Goal: Task Accomplishment & Management: Use online tool/utility

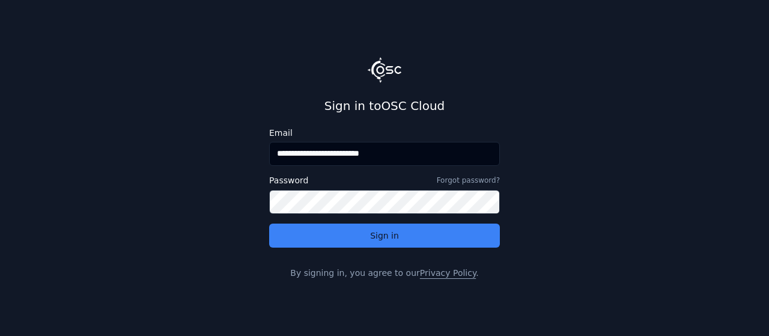
click at [269, 223] on button "Sign in" at bounding box center [384, 235] width 231 height 24
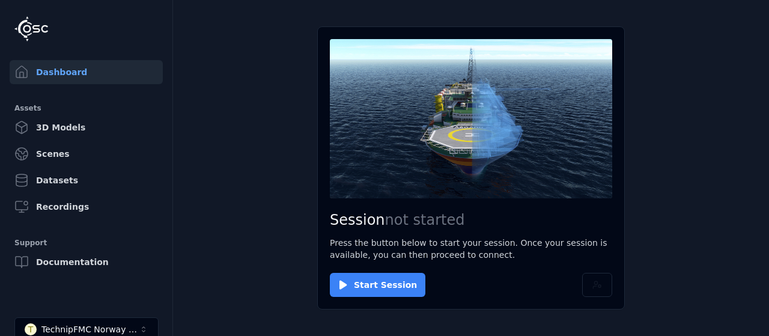
click at [369, 288] on button "Start Session" at bounding box center [377, 285] width 95 height 24
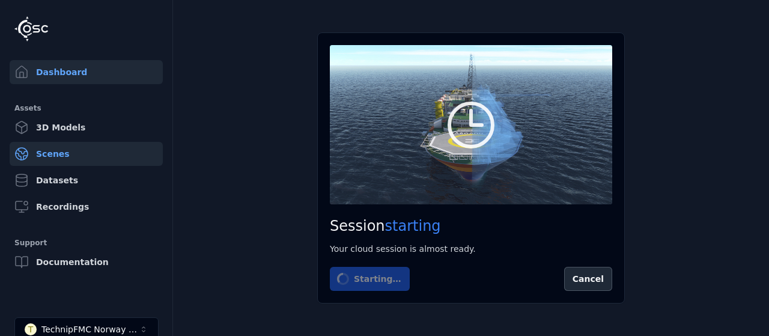
click at [82, 152] on link "Scenes" at bounding box center [86, 154] width 153 height 24
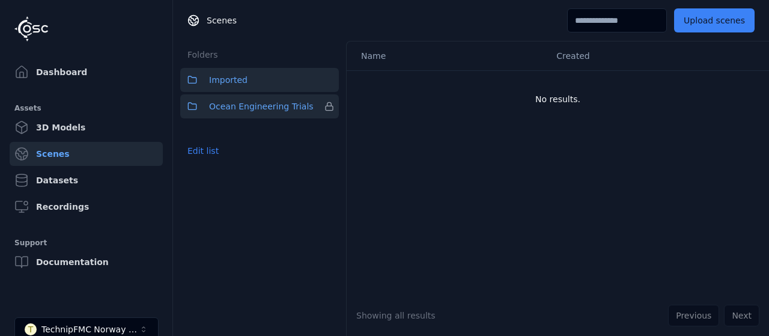
click at [202, 108] on button "Ocean Engineering Trials" at bounding box center [259, 106] width 159 height 24
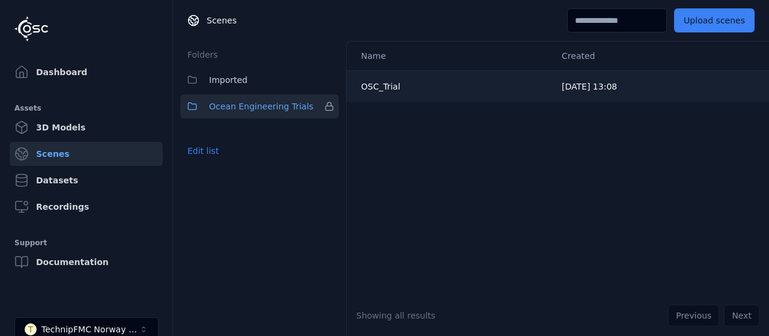
click at [404, 81] on div "OSC_Trial" at bounding box center [451, 86] width 181 height 12
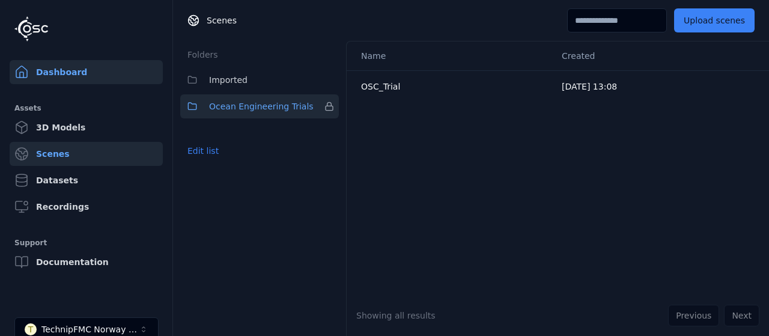
click at [73, 77] on link "Dashboard" at bounding box center [86, 72] width 153 height 24
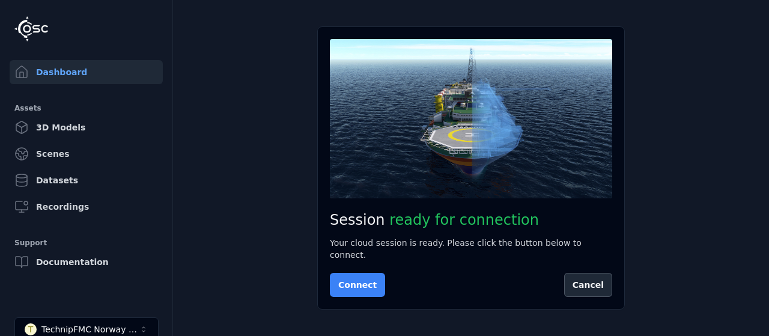
click at [354, 277] on button "Connect" at bounding box center [357, 285] width 55 height 24
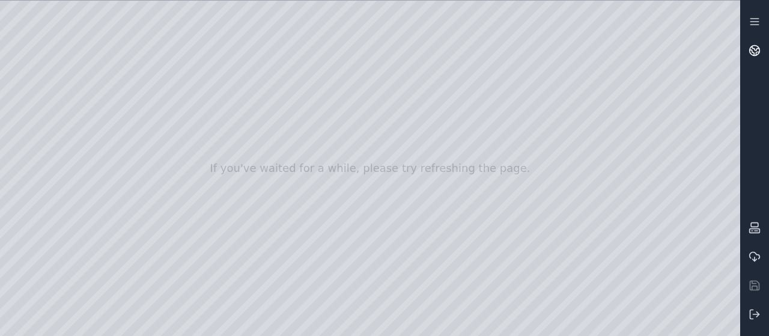
click at [762, 52] on link at bounding box center [754, 50] width 29 height 29
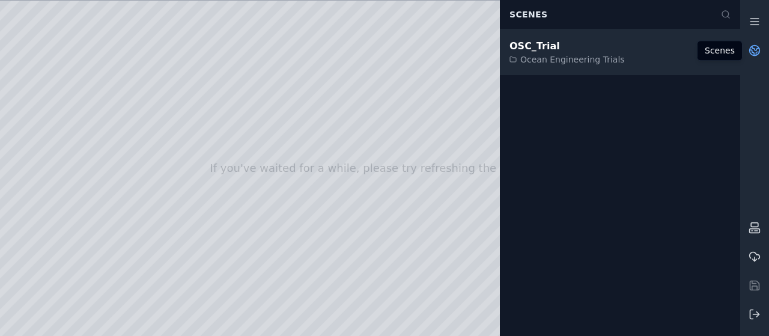
click at [556, 52] on div "OSC_Trial" at bounding box center [566, 46] width 115 height 14
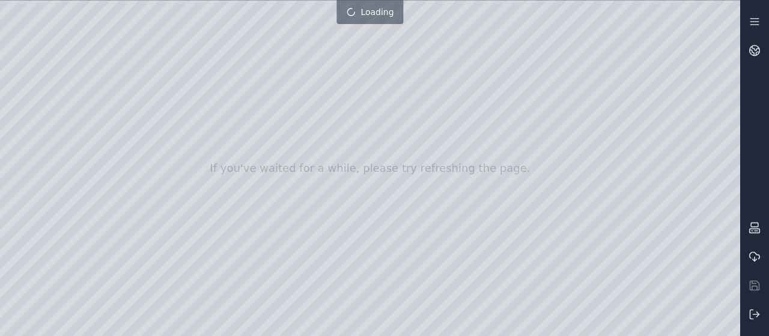
drag, startPoint x: 385, startPoint y: 187, endPoint x: 378, endPoint y: 97, distance: 90.4
click at [378, 97] on div at bounding box center [370, 168] width 740 height 335
click at [434, 253] on div at bounding box center [370, 168] width 740 height 335
drag, startPoint x: 524, startPoint y: 186, endPoint x: 504, endPoint y: 120, distance: 69.0
click at [504, 120] on div at bounding box center [370, 168] width 740 height 335
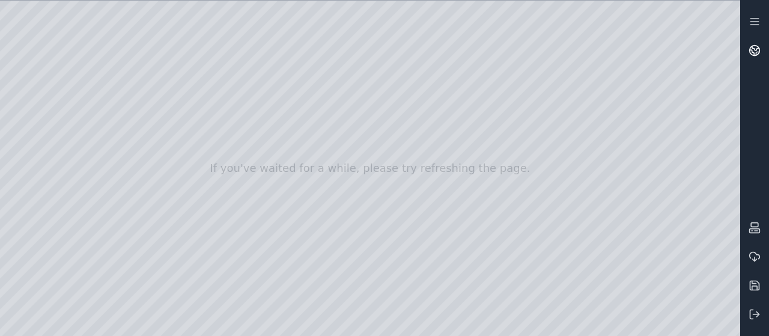
click at [750, 53] on icon at bounding box center [754, 50] width 12 height 12
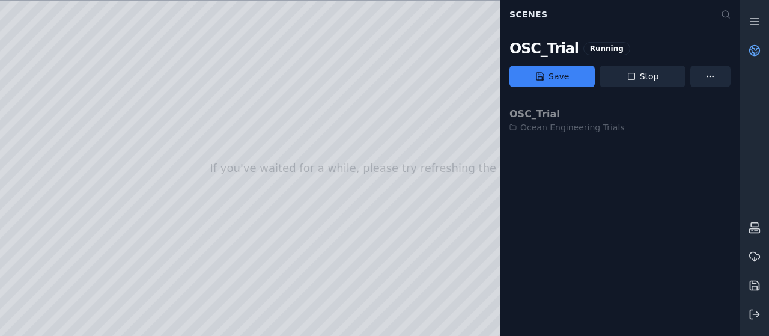
click at [459, 123] on div at bounding box center [370, 168] width 740 height 335
click at [756, 53] on icon at bounding box center [757, 53] width 3 height 3
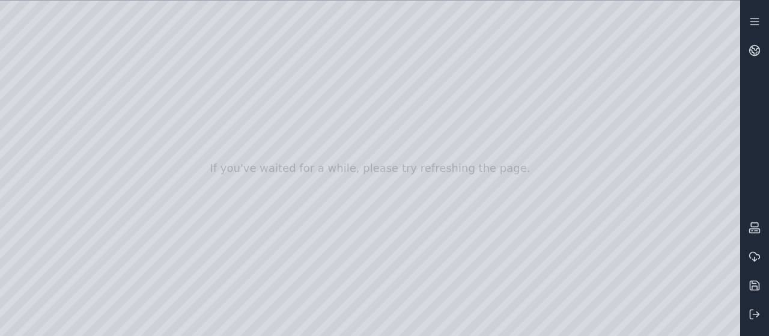
drag, startPoint x: 310, startPoint y: 205, endPoint x: 406, endPoint y: 177, distance: 99.4
click at [406, 177] on div at bounding box center [370, 168] width 740 height 335
drag, startPoint x: 393, startPoint y: 235, endPoint x: 385, endPoint y: 271, distance: 37.6
click at [385, 271] on div at bounding box center [370, 168] width 740 height 335
drag, startPoint x: 487, startPoint y: 271, endPoint x: 768, endPoint y: 282, distance: 281.3
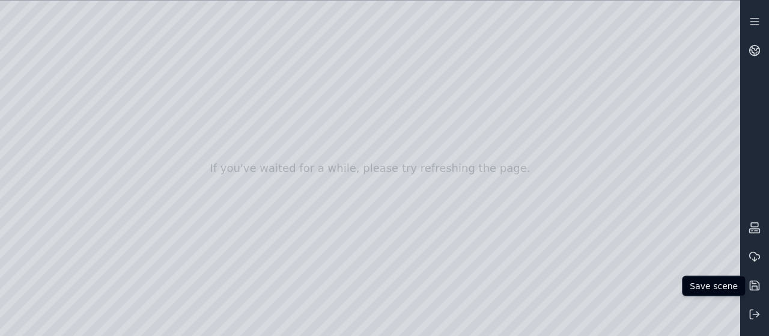
drag, startPoint x: 768, startPoint y: 282, endPoint x: 293, endPoint y: 200, distance: 482.0
drag, startPoint x: 330, startPoint y: 222, endPoint x: 356, endPoint y: 240, distance: 30.7
drag, startPoint x: 356, startPoint y: 240, endPoint x: 413, endPoint y: 286, distance: 73.4
drag, startPoint x: 464, startPoint y: 223, endPoint x: 513, endPoint y: 256, distance: 59.6
drag, startPoint x: 392, startPoint y: 206, endPoint x: 272, endPoint y: 196, distance: 120.5
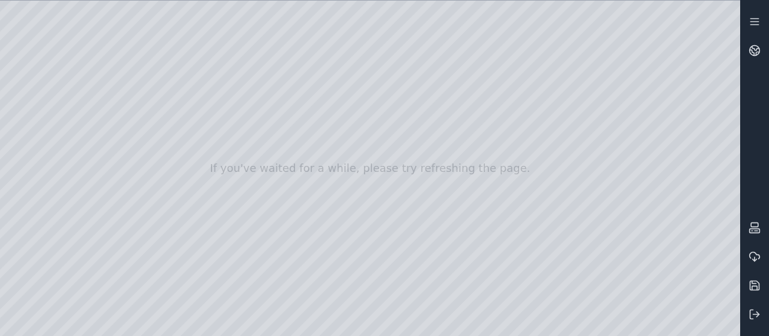
drag, startPoint x: 454, startPoint y: 212, endPoint x: 455, endPoint y: 187, distance: 25.3
click at [44, 127] on div at bounding box center [370, 168] width 740 height 335
click at [750, 25] on line at bounding box center [754, 25] width 8 height 0
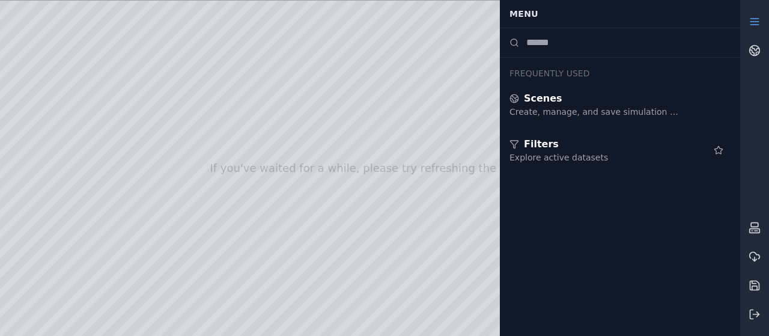
click at [30, 87] on div at bounding box center [370, 168] width 740 height 335
click at [752, 25] on line at bounding box center [754, 25] width 8 height 0
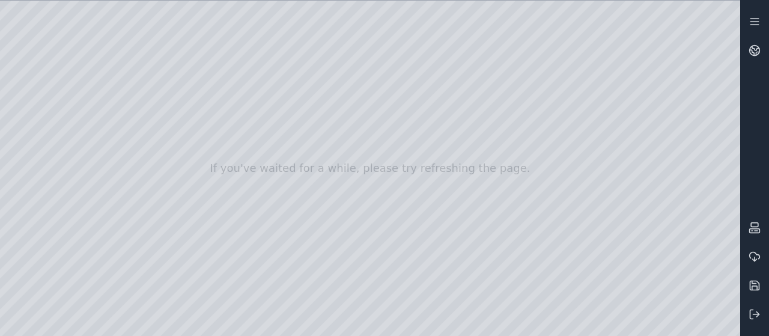
click at [42, 99] on div at bounding box center [370, 168] width 740 height 335
click at [88, 49] on div at bounding box center [370, 168] width 740 height 335
drag, startPoint x: 108, startPoint y: 47, endPoint x: 362, endPoint y: 242, distance: 320.4
click at [362, 242] on div at bounding box center [370, 168] width 740 height 335
click at [509, 287] on div at bounding box center [370, 168] width 740 height 335
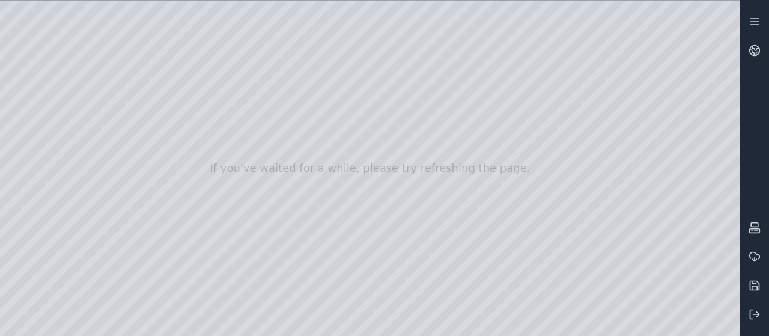
drag, startPoint x: 394, startPoint y: 264, endPoint x: 380, endPoint y: 288, distance: 27.5
click at [40, 224] on div at bounding box center [370, 168] width 740 height 335
click at [31, 140] on div at bounding box center [370, 168] width 740 height 335
click at [99, 94] on div at bounding box center [370, 168] width 740 height 335
drag, startPoint x: 390, startPoint y: 225, endPoint x: 422, endPoint y: 243, distance: 36.3
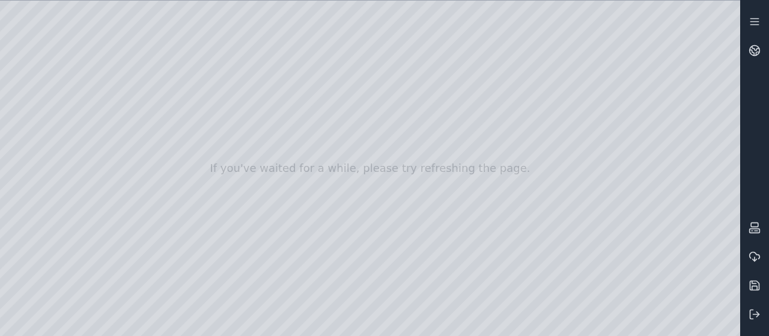
click at [26, 126] on div at bounding box center [370, 168] width 740 height 335
click at [347, 259] on div at bounding box center [370, 168] width 740 height 335
drag, startPoint x: 416, startPoint y: 232, endPoint x: 491, endPoint y: 218, distance: 77.0
drag, startPoint x: 458, startPoint y: 233, endPoint x: 431, endPoint y: 186, distance: 54.3
click at [100, 95] on div at bounding box center [370, 168] width 740 height 335
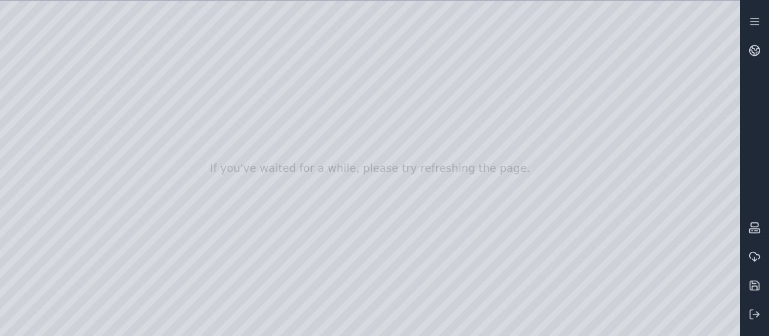
click at [634, 329] on div at bounding box center [370, 168] width 740 height 335
drag, startPoint x: 450, startPoint y: 237, endPoint x: 560, endPoint y: 259, distance: 112.0
click at [64, 69] on div at bounding box center [370, 168] width 740 height 335
click at [729, 8] on div at bounding box center [370, 168] width 740 height 335
click at [729, 12] on div at bounding box center [370, 168] width 740 height 335
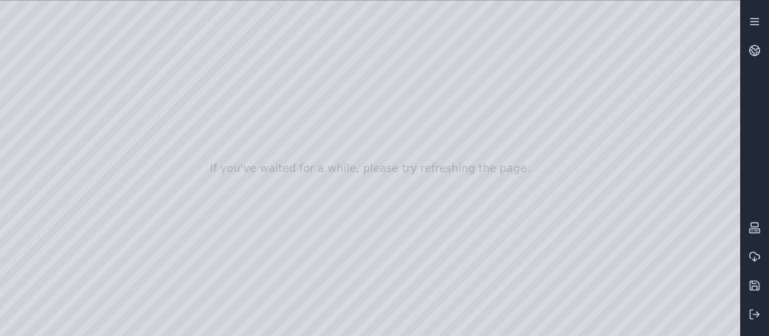
click at [751, 25] on line at bounding box center [754, 25] width 8 height 0
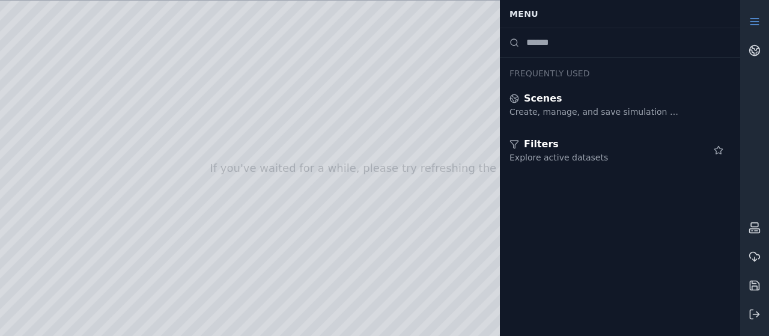
click at [758, 25] on line at bounding box center [754, 25] width 8 height 0
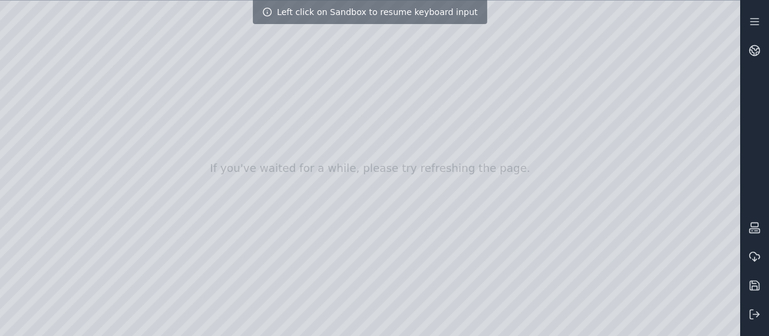
drag, startPoint x: 413, startPoint y: 213, endPoint x: 503, endPoint y: 269, distance: 105.8
click at [31, 86] on div at bounding box center [370, 168] width 740 height 335
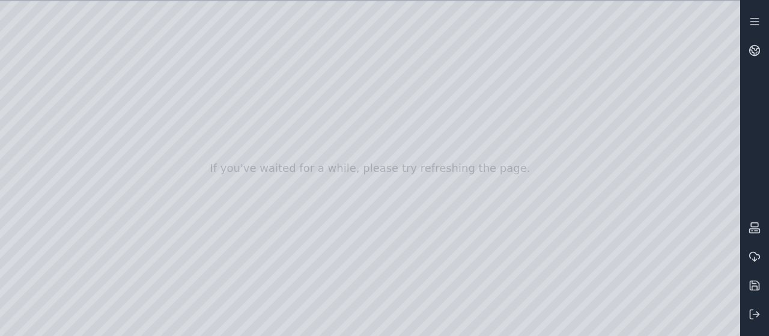
drag, startPoint x: 304, startPoint y: 231, endPoint x: 435, endPoint y: 228, distance: 131.0
click at [25, 97] on div at bounding box center [370, 168] width 740 height 335
click at [155, 22] on div at bounding box center [370, 168] width 740 height 335
click at [77, 53] on div at bounding box center [370, 168] width 740 height 335
drag, startPoint x: 77, startPoint y: 53, endPoint x: 401, endPoint y: 139, distance: 335.3
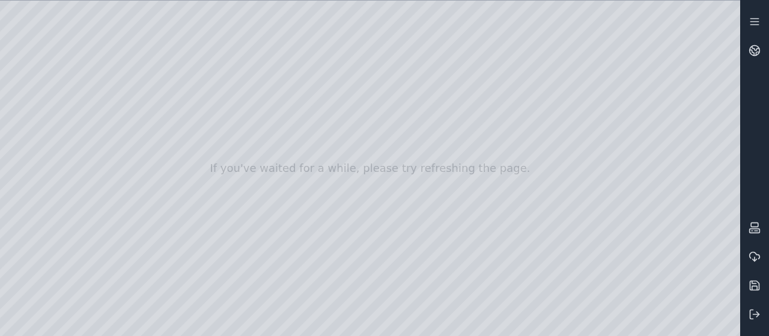
click at [401, 139] on div at bounding box center [370, 168] width 740 height 335
drag, startPoint x: 402, startPoint y: 118, endPoint x: 411, endPoint y: 121, distance: 9.1
click at [411, 121] on div at bounding box center [370, 168] width 740 height 335
drag, startPoint x: 425, startPoint y: 213, endPoint x: 531, endPoint y: 170, distance: 114.0
click at [395, 146] on div at bounding box center [370, 168] width 740 height 335
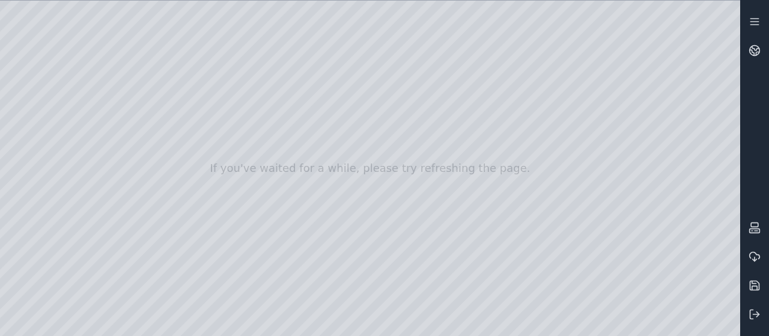
click at [76, 44] on div at bounding box center [370, 168] width 740 height 335
drag, startPoint x: 76, startPoint y: 44, endPoint x: 330, endPoint y: 168, distance: 283.4
click at [330, 168] on div at bounding box center [370, 168] width 740 height 335
drag, startPoint x: 344, startPoint y: 157, endPoint x: 316, endPoint y: 169, distance: 30.1
click at [316, 169] on div at bounding box center [370, 168] width 740 height 335
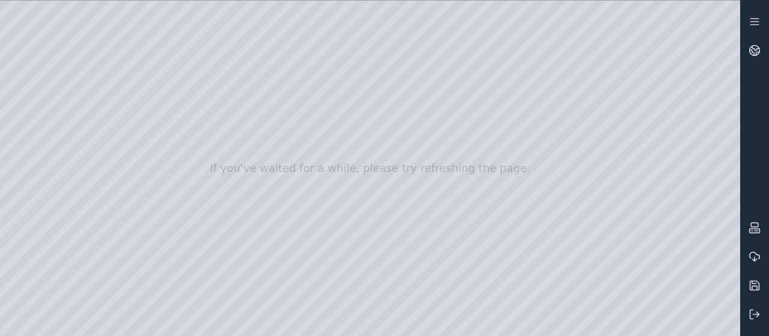
drag, startPoint x: 539, startPoint y: 89, endPoint x: 456, endPoint y: 106, distance: 85.2
drag, startPoint x: 464, startPoint y: 113, endPoint x: 256, endPoint y: 131, distance: 208.6
click at [256, 131] on div at bounding box center [370, 168] width 740 height 335
drag, startPoint x: 381, startPoint y: 207, endPoint x: 530, endPoint y: 195, distance: 148.8
drag, startPoint x: 428, startPoint y: 211, endPoint x: 435, endPoint y: 205, distance: 9.9
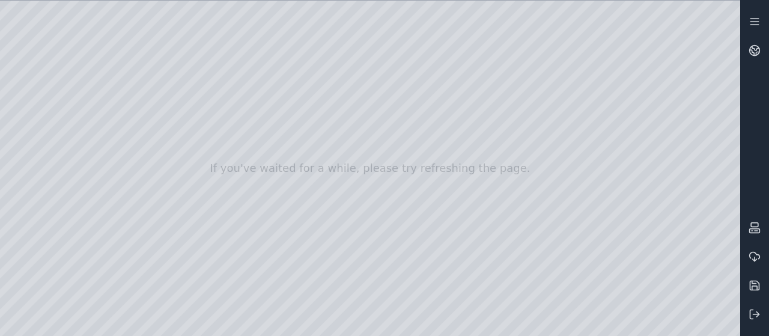
drag, startPoint x: 401, startPoint y: 164, endPoint x: 332, endPoint y: 171, distance: 69.4
click at [332, 171] on div at bounding box center [370, 168] width 740 height 335
click at [429, 237] on div at bounding box center [370, 168] width 740 height 335
drag, startPoint x: 420, startPoint y: 238, endPoint x: 320, endPoint y: 259, distance: 102.9
click at [372, 303] on div at bounding box center [370, 168] width 740 height 335
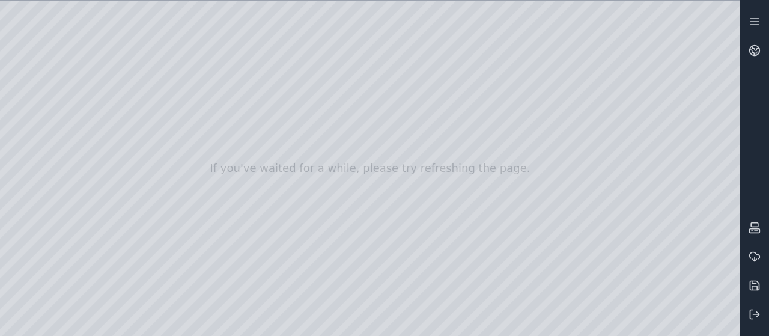
drag, startPoint x: 432, startPoint y: 192, endPoint x: 350, endPoint y: 207, distance: 84.1
click at [350, 207] on div at bounding box center [370, 168] width 740 height 335
drag, startPoint x: 380, startPoint y: 147, endPoint x: 425, endPoint y: 142, distance: 45.8
click at [425, 142] on div at bounding box center [370, 168] width 740 height 335
click at [425, 188] on div at bounding box center [370, 168] width 740 height 335
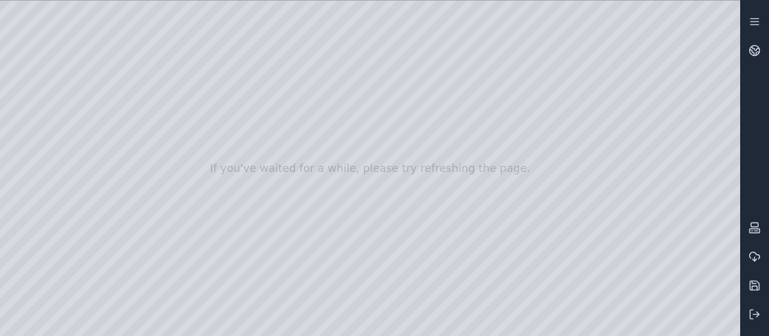
click at [354, 171] on div at bounding box center [370, 168] width 740 height 335
drag, startPoint x: 327, startPoint y: 147, endPoint x: 361, endPoint y: 159, distance: 35.5
click at [361, 159] on div at bounding box center [370, 168] width 740 height 335
drag, startPoint x: 344, startPoint y: 147, endPoint x: 437, endPoint y: 148, distance: 93.7
click at [437, 148] on div at bounding box center [370, 168] width 740 height 335
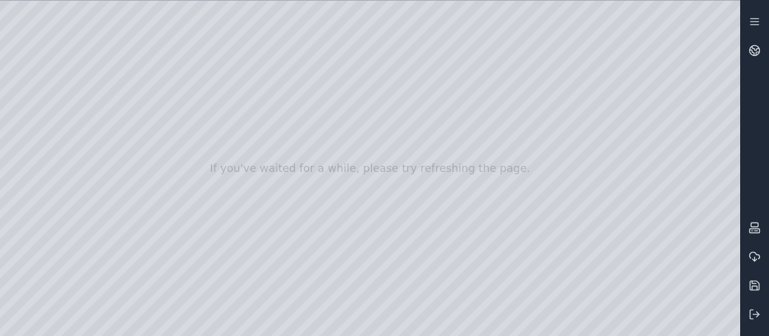
click at [688, 189] on div at bounding box center [370, 168] width 740 height 335
click at [525, 326] on div at bounding box center [370, 168] width 740 height 335
drag, startPoint x: 328, startPoint y: 152, endPoint x: 422, endPoint y: 150, distance: 93.7
click at [420, 150] on div at bounding box center [370, 168] width 740 height 335
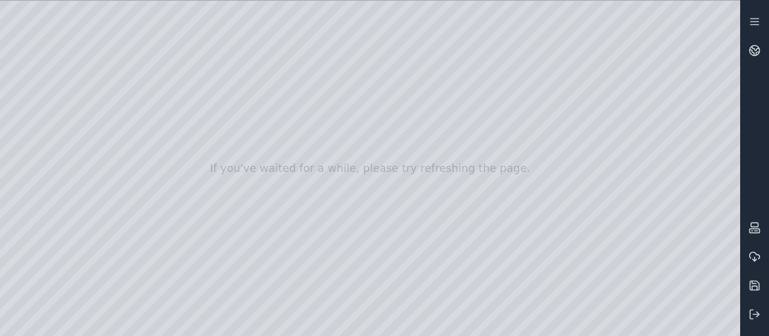
click at [537, 329] on div at bounding box center [370, 168] width 740 height 335
drag, startPoint x: 473, startPoint y: 201, endPoint x: 447, endPoint y: 192, distance: 27.6
drag, startPoint x: 447, startPoint y: 192, endPoint x: 619, endPoint y: 180, distance: 172.1
drag, startPoint x: 410, startPoint y: 266, endPoint x: 437, endPoint y: 264, distance: 27.1
click at [522, 329] on div at bounding box center [370, 168] width 740 height 335
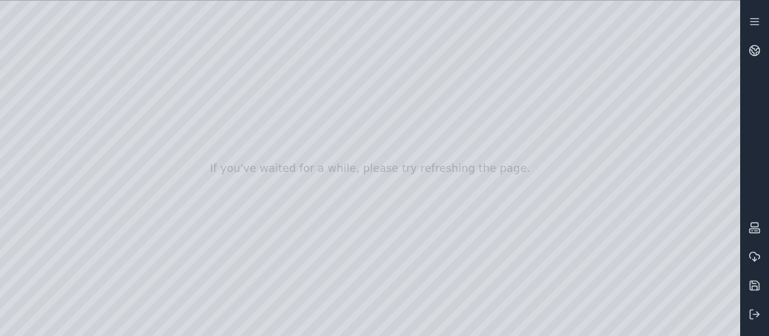
drag, startPoint x: 471, startPoint y: 205, endPoint x: 412, endPoint y: 171, distance: 67.8
click at [412, 171] on div at bounding box center [370, 168] width 740 height 335
drag, startPoint x: 434, startPoint y: 180, endPoint x: 333, endPoint y: 189, distance: 101.3
click at [332, 184] on div at bounding box center [370, 168] width 740 height 335
click at [392, 277] on div at bounding box center [370, 168] width 740 height 335
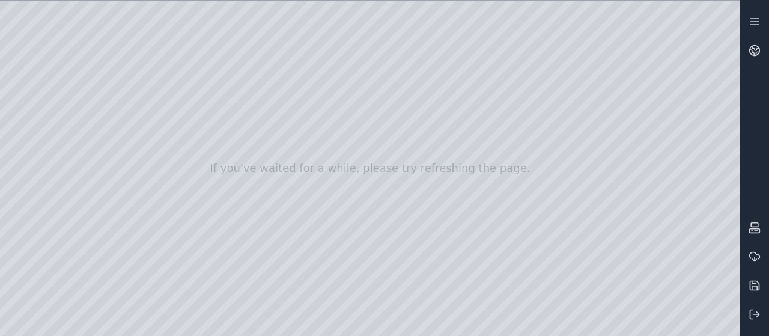
click at [382, 199] on div at bounding box center [370, 168] width 740 height 335
click at [528, 328] on div at bounding box center [370, 168] width 740 height 335
click at [530, 267] on div at bounding box center [370, 168] width 740 height 335
drag, startPoint x: 533, startPoint y: 261, endPoint x: 446, endPoint y: 256, distance: 87.2
click at [434, 94] on div at bounding box center [370, 168] width 740 height 335
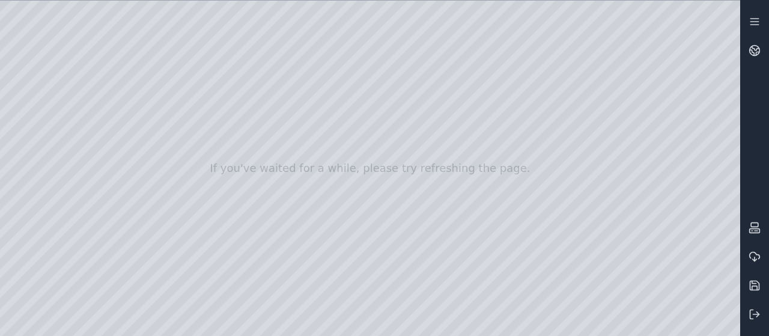
click at [470, 118] on div at bounding box center [370, 168] width 740 height 335
click at [507, 237] on div at bounding box center [370, 168] width 740 height 335
drag, startPoint x: 506, startPoint y: 225, endPoint x: 417, endPoint y: 232, distance: 88.6
click at [341, 187] on div at bounding box center [370, 168] width 740 height 335
click at [425, 231] on div at bounding box center [370, 168] width 740 height 335
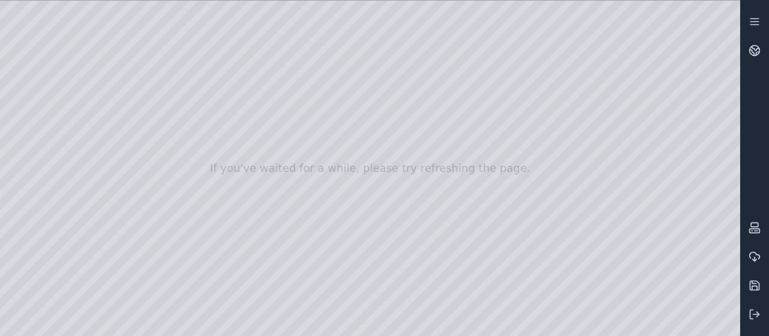
click at [304, 163] on div at bounding box center [370, 168] width 740 height 335
click at [458, 219] on div at bounding box center [370, 168] width 740 height 335
click at [155, 23] on div at bounding box center [370, 168] width 740 height 335
click at [33, 172] on div at bounding box center [370, 168] width 740 height 335
drag, startPoint x: 391, startPoint y: 202, endPoint x: 408, endPoint y: 208, distance: 18.4
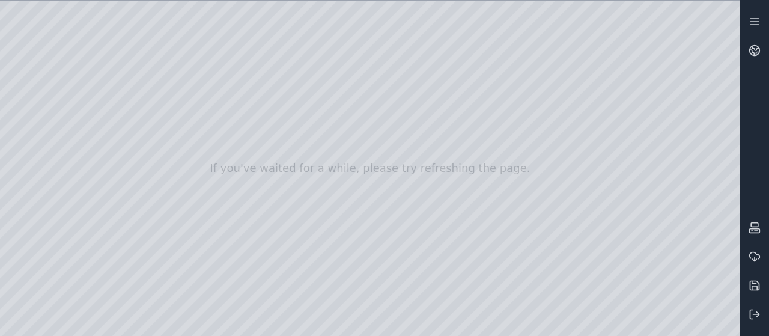
click at [64, 69] on div at bounding box center [370, 168] width 740 height 335
click at [22, 160] on div at bounding box center [370, 168] width 740 height 335
click at [36, 160] on div at bounding box center [370, 168] width 740 height 335
click at [32, 160] on div at bounding box center [370, 168] width 740 height 335
click at [41, 174] on div at bounding box center [370, 168] width 740 height 335
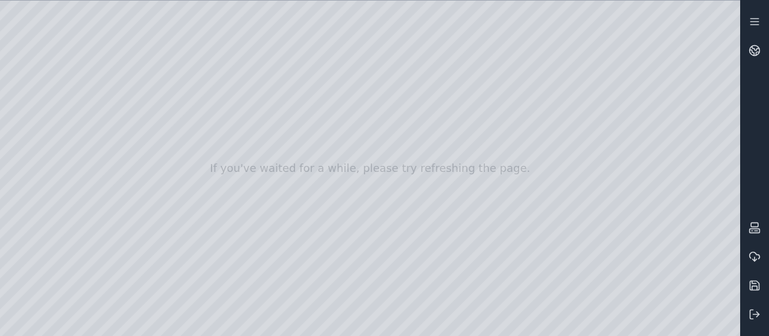
click at [37, 159] on div at bounding box center [370, 168] width 740 height 335
click at [139, 260] on div at bounding box center [370, 168] width 740 height 335
click at [246, 166] on div at bounding box center [370, 168] width 740 height 335
click at [80, 304] on div at bounding box center [370, 168] width 740 height 335
drag, startPoint x: 100, startPoint y: 59, endPoint x: 253, endPoint y: 148, distance: 177.1
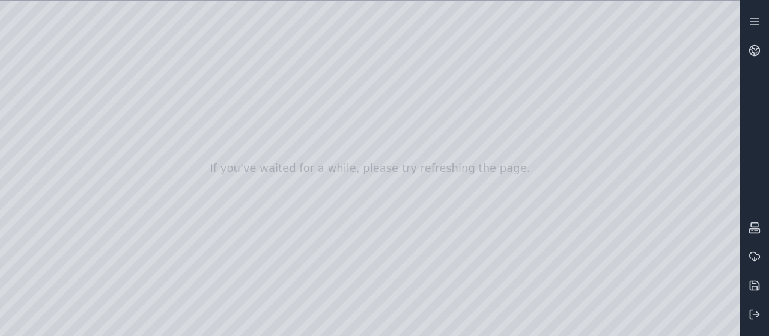
click at [253, 148] on div at bounding box center [370, 168] width 740 height 335
drag, startPoint x: 473, startPoint y: 225, endPoint x: 368, endPoint y: 215, distance: 104.9
click at [85, 306] on div at bounding box center [370, 168] width 740 height 335
drag, startPoint x: 101, startPoint y: 82, endPoint x: 572, endPoint y: 246, distance: 499.1
click at [572, 246] on div at bounding box center [370, 168] width 740 height 335
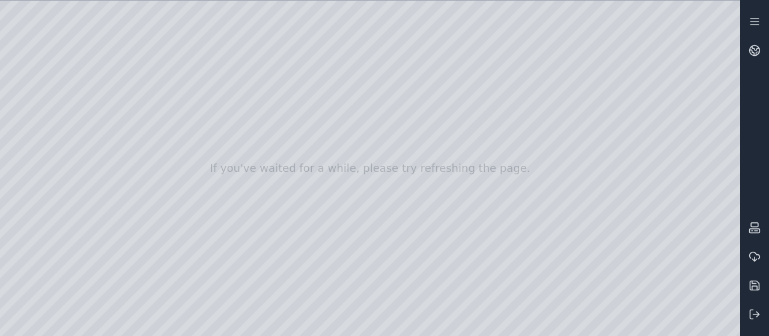
drag, startPoint x: 417, startPoint y: 213, endPoint x: 494, endPoint y: 205, distance: 77.2
drag, startPoint x: 480, startPoint y: 210, endPoint x: 362, endPoint y: 169, distance: 124.4
click at [467, 250] on div at bounding box center [370, 168] width 740 height 335
click at [125, 47] on div at bounding box center [370, 168] width 740 height 335
click at [76, 47] on div at bounding box center [370, 168] width 740 height 335
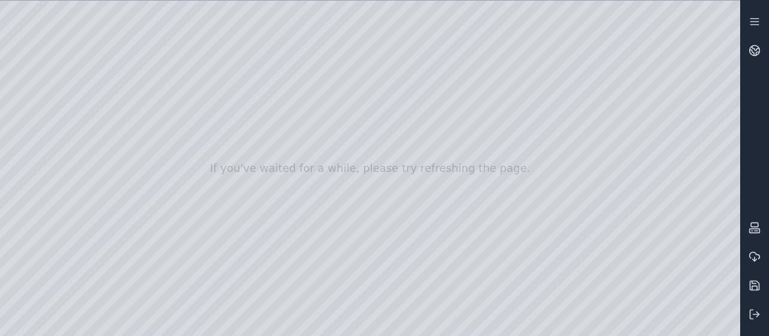
click at [124, 46] on div at bounding box center [370, 168] width 740 height 335
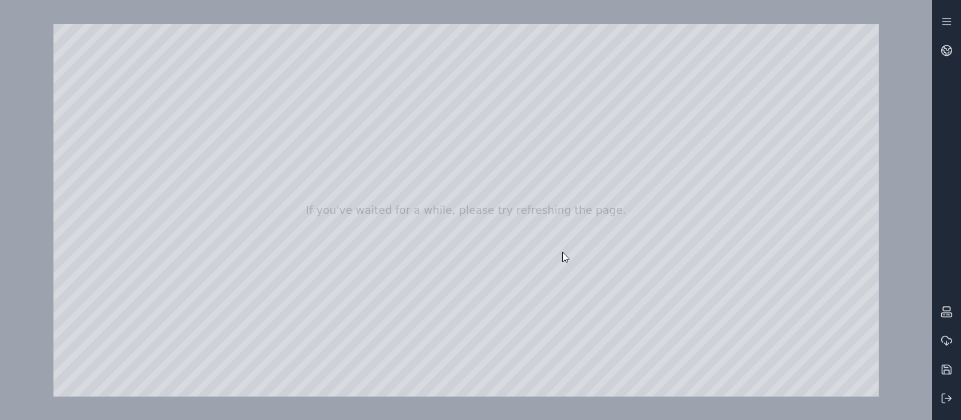
drag, startPoint x: 716, startPoint y: 0, endPoint x: 518, endPoint y: 138, distance: 241.7
click at [518, 138] on div at bounding box center [465, 210] width 825 height 372
drag, startPoint x: 530, startPoint y: 139, endPoint x: 544, endPoint y: 211, distance: 73.5
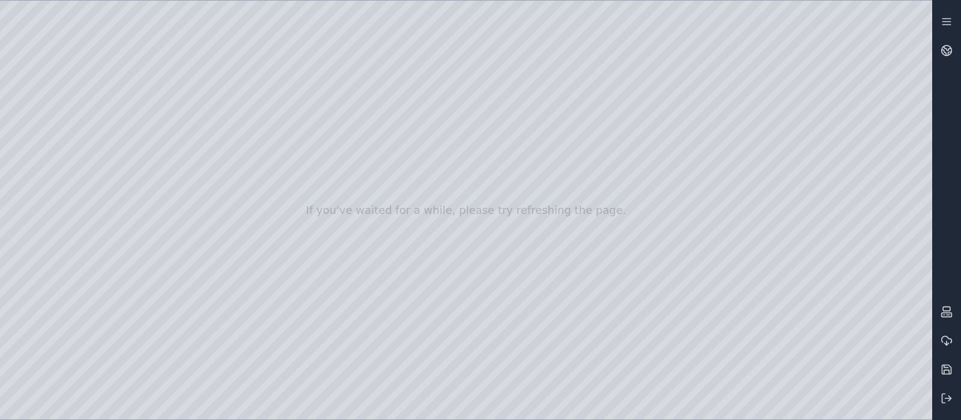
click at [190, 49] on div at bounding box center [466, 210] width 932 height 419
drag, startPoint x: 351, startPoint y: 258, endPoint x: 366, endPoint y: 280, distance: 26.8
drag, startPoint x: 98, startPoint y: 71, endPoint x: 383, endPoint y: 183, distance: 305.5
click at [383, 183] on div at bounding box center [466, 210] width 932 height 419
click at [768, 224] on div at bounding box center [466, 210] width 932 height 419
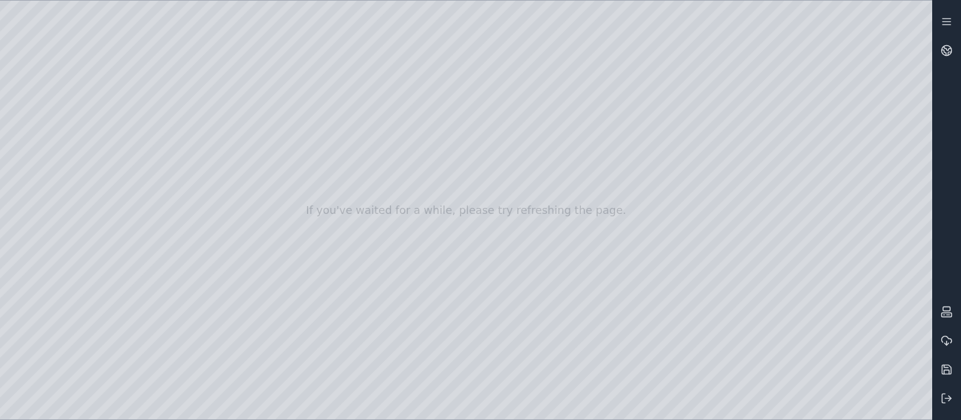
click at [768, 229] on div at bounding box center [466, 210] width 932 height 419
click at [768, 230] on div at bounding box center [466, 210] width 932 height 419
click at [89, 335] on div at bounding box center [466, 210] width 932 height 419
drag, startPoint x: 595, startPoint y: 268, endPoint x: 547, endPoint y: 259, distance: 48.9
drag, startPoint x: 92, startPoint y: 109, endPoint x: 706, endPoint y: 282, distance: 638.1
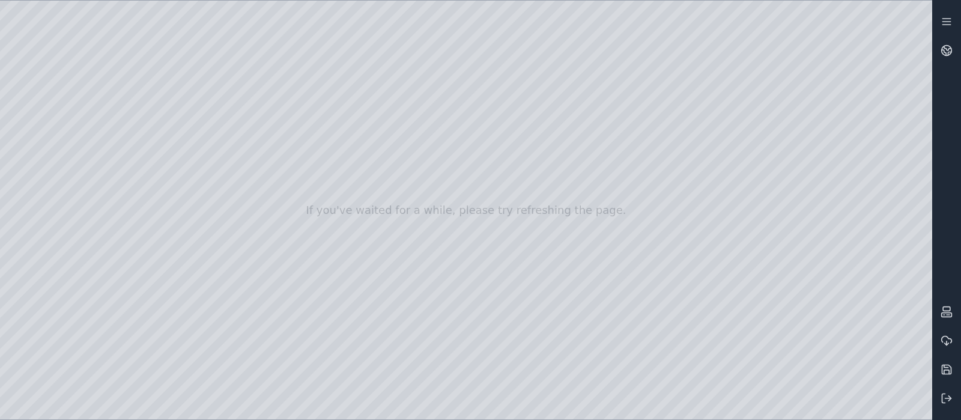
click at [706, 282] on div at bounding box center [466, 210] width 932 height 419
drag, startPoint x: 506, startPoint y: 303, endPoint x: 521, endPoint y: 309, distance: 15.6
click at [166, 335] on div at bounding box center [466, 210] width 932 height 419
drag, startPoint x: 506, startPoint y: 329, endPoint x: 315, endPoint y: 315, distance: 191.4
drag, startPoint x: 414, startPoint y: 309, endPoint x: 507, endPoint y: 299, distance: 94.2
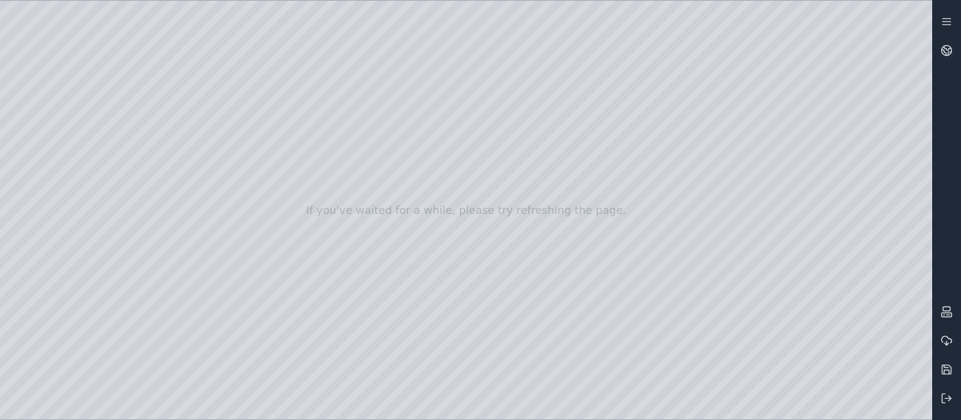
click at [52, 121] on div at bounding box center [466, 210] width 932 height 419
click at [102, 156] on div at bounding box center [466, 210] width 932 height 419
click at [131, 63] on div at bounding box center [466, 210] width 932 height 419
drag, startPoint x: 93, startPoint y: 59, endPoint x: 601, endPoint y: 238, distance: 538.1
click at [601, 238] on div at bounding box center [466, 210] width 932 height 419
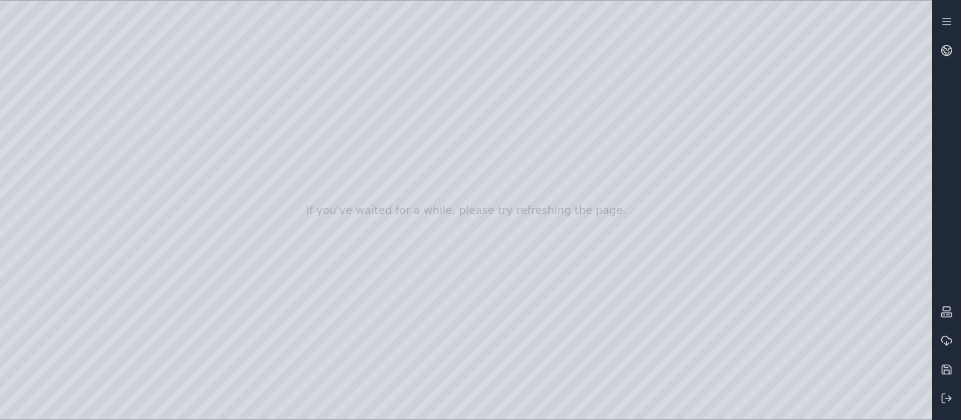
click at [474, 335] on div at bounding box center [466, 210] width 932 height 419
drag, startPoint x: 747, startPoint y: 348, endPoint x: 619, endPoint y: 354, distance: 128.7
click at [485, 119] on div at bounding box center [466, 210] width 932 height 419
click at [513, 59] on div at bounding box center [466, 210] width 932 height 419
click at [51, 279] on div at bounding box center [466, 210] width 932 height 419
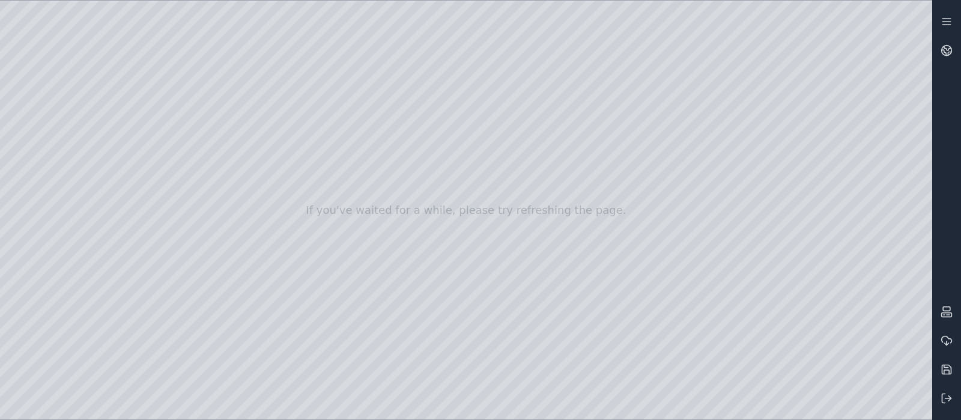
click at [41, 177] on div at bounding box center [466, 210] width 932 height 419
click at [127, 208] on div at bounding box center [466, 210] width 932 height 419
click at [127, 215] on div at bounding box center [466, 210] width 932 height 419
click at [129, 152] on div at bounding box center [466, 210] width 932 height 419
drag, startPoint x: 653, startPoint y: 234, endPoint x: 658, endPoint y: 292, distance: 58.4
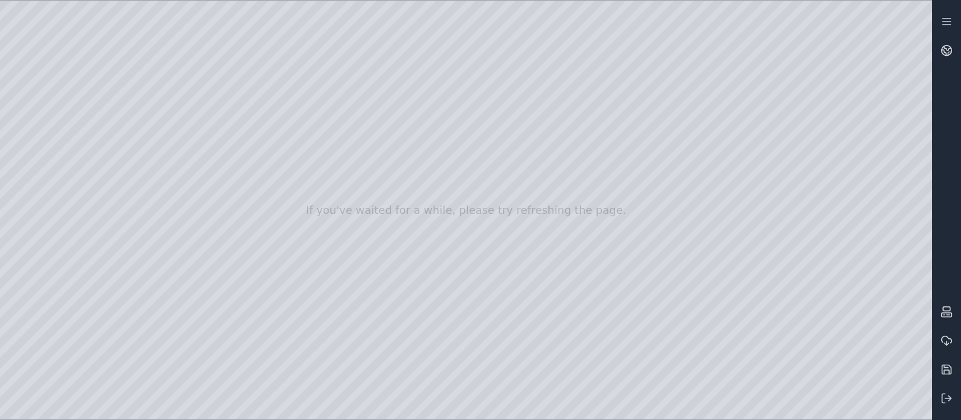
click at [763, 335] on div at bounding box center [466, 210] width 932 height 419
click at [768, 313] on div at bounding box center [466, 210] width 932 height 419
click at [177, 106] on div at bounding box center [466, 210] width 932 height 419
drag, startPoint x: 456, startPoint y: 179, endPoint x: 547, endPoint y: 211, distance: 95.7
click at [153, 105] on div at bounding box center [466, 210] width 932 height 419
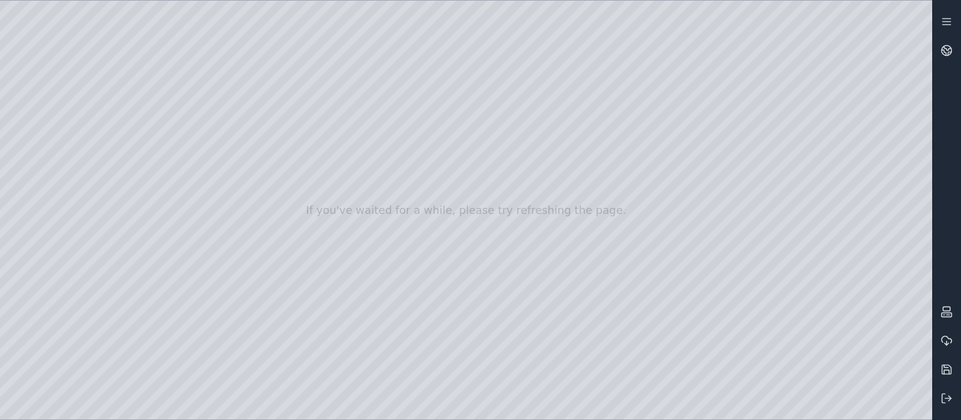
click at [129, 108] on div at bounding box center [466, 210] width 932 height 419
click at [129, 148] on div at bounding box center [466, 210] width 932 height 419
drag, startPoint x: 574, startPoint y: 226, endPoint x: 551, endPoint y: 162, distance: 68.2
click at [124, 149] on div at bounding box center [466, 210] width 932 height 419
click at [126, 151] on div at bounding box center [466, 210] width 932 height 419
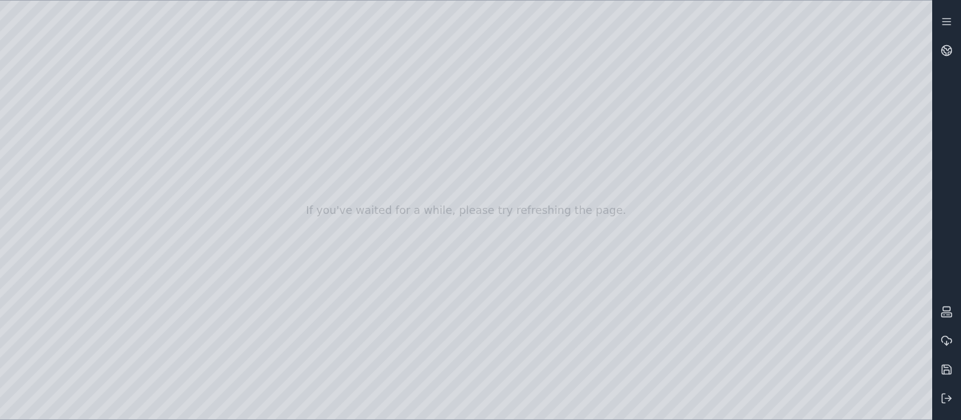
click at [126, 151] on div at bounding box center [466, 210] width 932 height 419
click at [519, 187] on div at bounding box center [466, 210] width 932 height 419
click at [178, 106] on div at bounding box center [466, 210] width 932 height 419
click at [125, 109] on div at bounding box center [466, 210] width 932 height 419
click at [125, 107] on div at bounding box center [466, 210] width 932 height 419
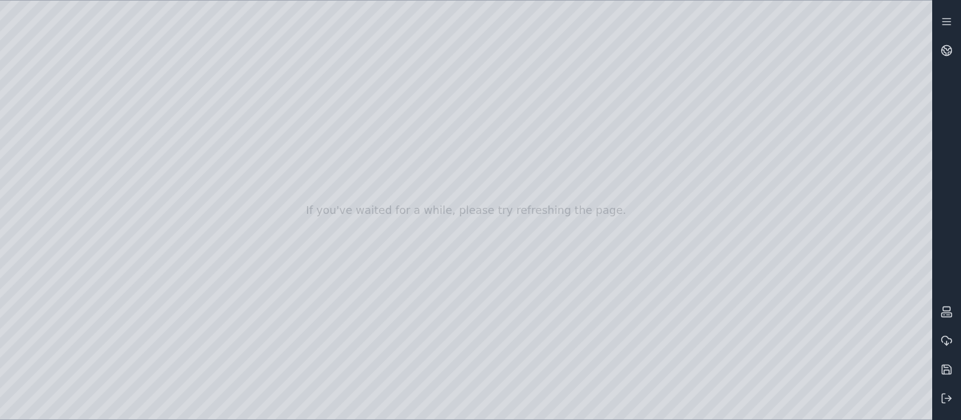
click at [126, 151] on div at bounding box center [466, 210] width 932 height 419
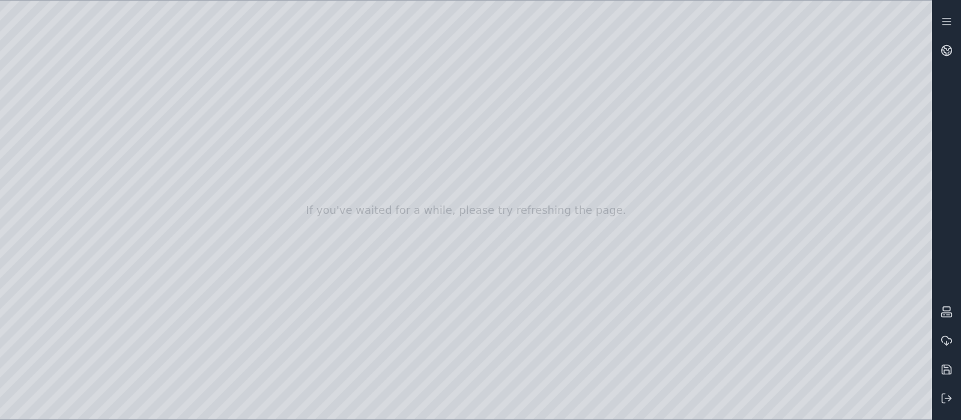
click at [126, 151] on div at bounding box center [466, 210] width 932 height 419
click at [156, 290] on div at bounding box center [466, 210] width 932 height 419
drag, startPoint x: 613, startPoint y: 261, endPoint x: 628, endPoint y: 261, distance: 15.0
drag, startPoint x: 572, startPoint y: 184, endPoint x: 607, endPoint y: 197, distance: 36.7
drag, startPoint x: 621, startPoint y: 199, endPoint x: 697, endPoint y: 205, distance: 75.9
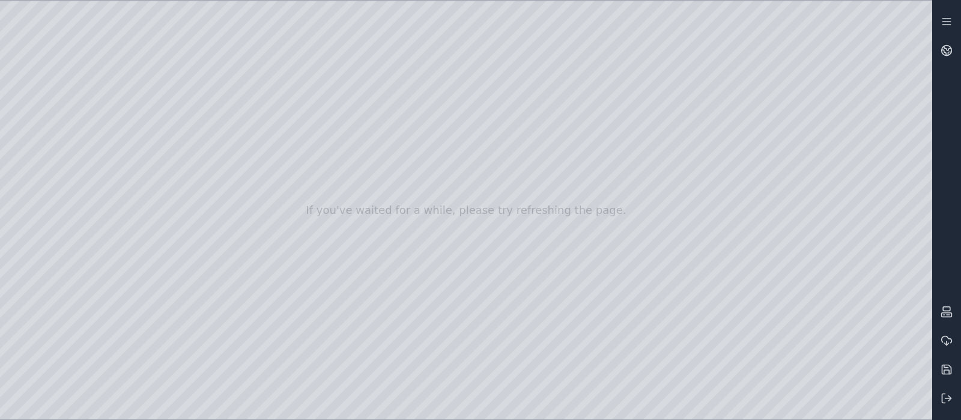
drag, startPoint x: 661, startPoint y: 186, endPoint x: 599, endPoint y: 196, distance: 62.7
click at [631, 335] on div at bounding box center [466, 210] width 932 height 419
click at [682, 335] on div at bounding box center [466, 210] width 932 height 419
click at [670, 335] on div at bounding box center [466, 210] width 932 height 419
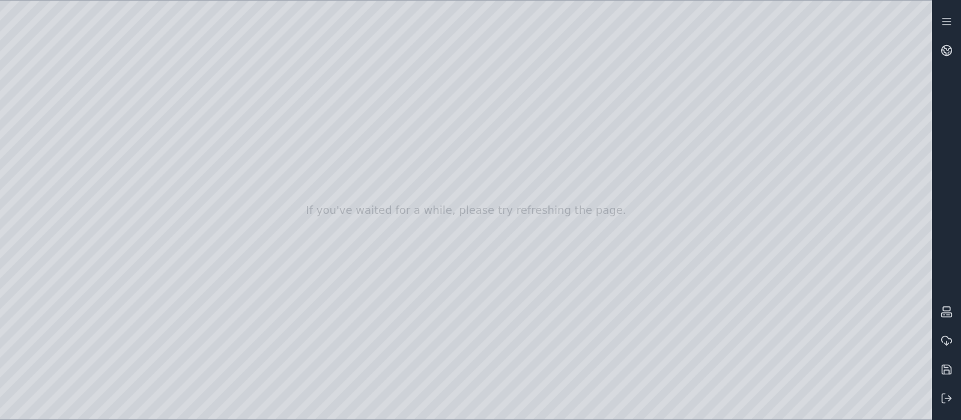
click at [703, 335] on div at bounding box center [466, 210] width 932 height 419
click at [768, 335] on div at bounding box center [466, 210] width 932 height 419
drag, startPoint x: 535, startPoint y: 275, endPoint x: 688, endPoint y: 277, distance: 153.8
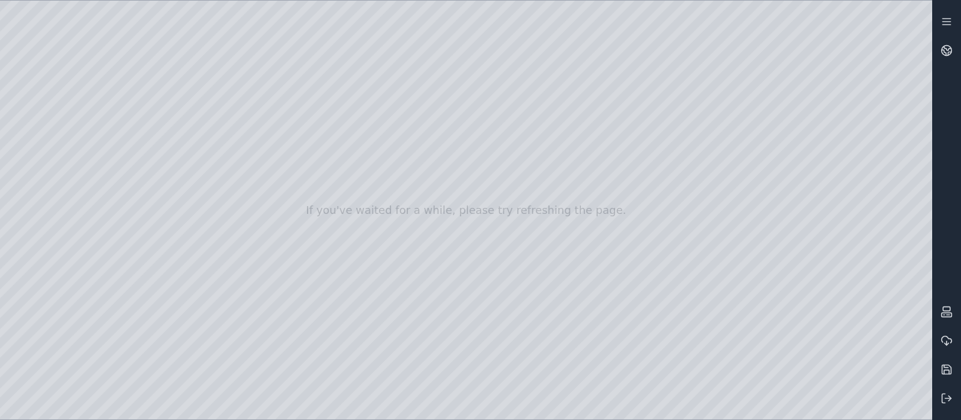
click at [130, 104] on div at bounding box center [466, 210] width 932 height 419
click at [114, 115] on div at bounding box center [466, 210] width 932 height 419
drag, startPoint x: 107, startPoint y: 116, endPoint x: 80, endPoint y: 136, distance: 33.4
click at [106, 123] on div at bounding box center [466, 210] width 932 height 419
click at [55, 154] on div at bounding box center [466, 210] width 932 height 419
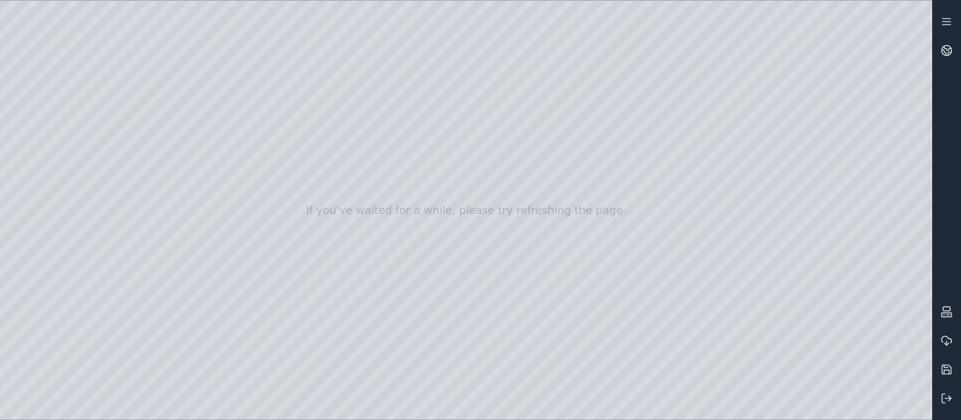
click at [59, 156] on div at bounding box center [466, 210] width 932 height 419
drag, startPoint x: 47, startPoint y: 168, endPoint x: 47, endPoint y: 175, distance: 6.6
click at [47, 169] on div at bounding box center [466, 210] width 932 height 419
click at [47, 175] on div at bounding box center [466, 210] width 932 height 419
click at [125, 210] on div at bounding box center [466, 210] width 932 height 419
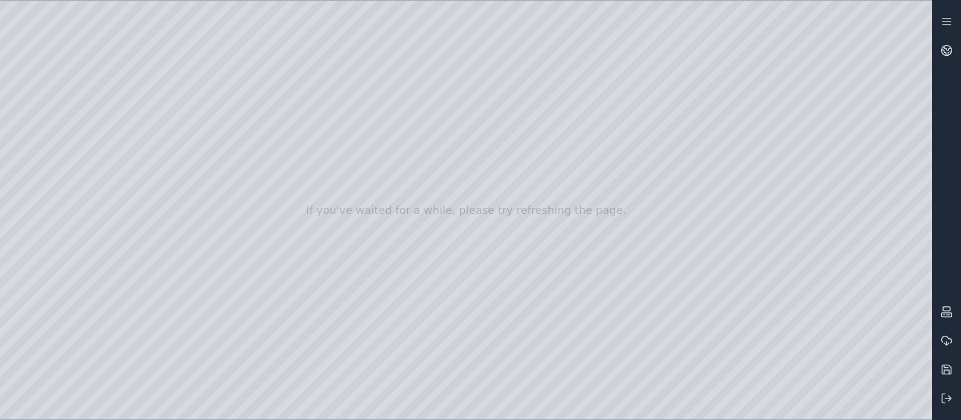
click at [127, 152] on div at bounding box center [466, 210] width 932 height 419
drag, startPoint x: 513, startPoint y: 217, endPoint x: 461, endPoint y: 247, distance: 60.3
click at [768, 335] on div at bounding box center [466, 210] width 932 height 419
drag, startPoint x: 651, startPoint y: 269, endPoint x: 226, endPoint y: 292, distance: 425.8
click at [83, 84] on div at bounding box center [466, 210] width 932 height 419
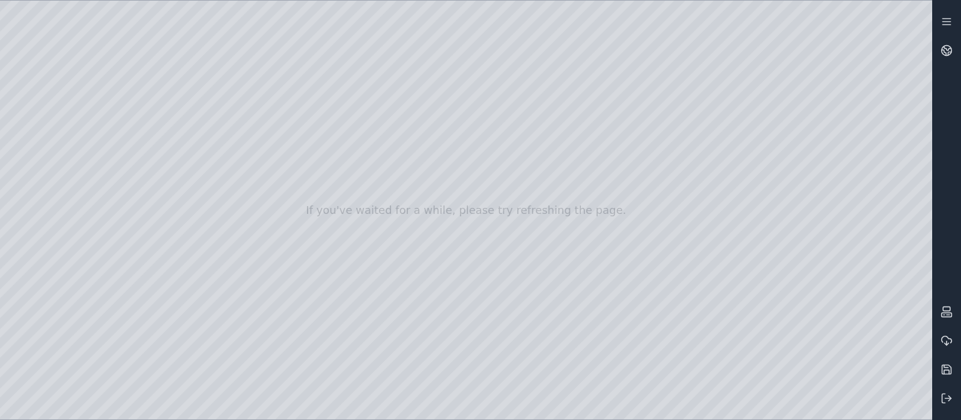
drag, startPoint x: 338, startPoint y: 289, endPoint x: 201, endPoint y: 368, distance: 158.4
drag, startPoint x: 442, startPoint y: 335, endPoint x: 870, endPoint y: 312, distance: 428.2
click at [31, 106] on div at bounding box center [466, 210] width 932 height 419
click at [36, 125] on div at bounding box center [466, 210] width 932 height 419
click at [140, 156] on div at bounding box center [466, 210] width 932 height 419
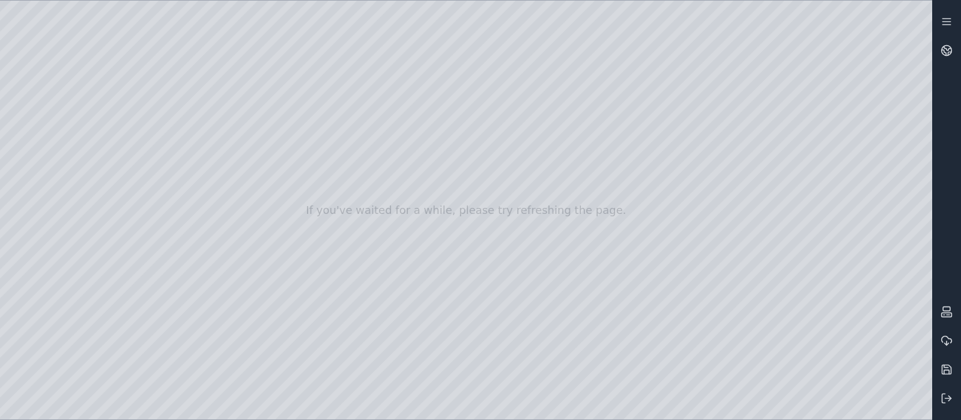
drag, startPoint x: 130, startPoint y: 56, endPoint x: 396, endPoint y: 268, distance: 339.7
click at [396, 268] on div at bounding box center [466, 210] width 932 height 419
click at [459, 335] on div at bounding box center [466, 210] width 932 height 419
click at [393, 244] on div at bounding box center [466, 210] width 932 height 419
click at [381, 79] on div at bounding box center [466, 210] width 932 height 419
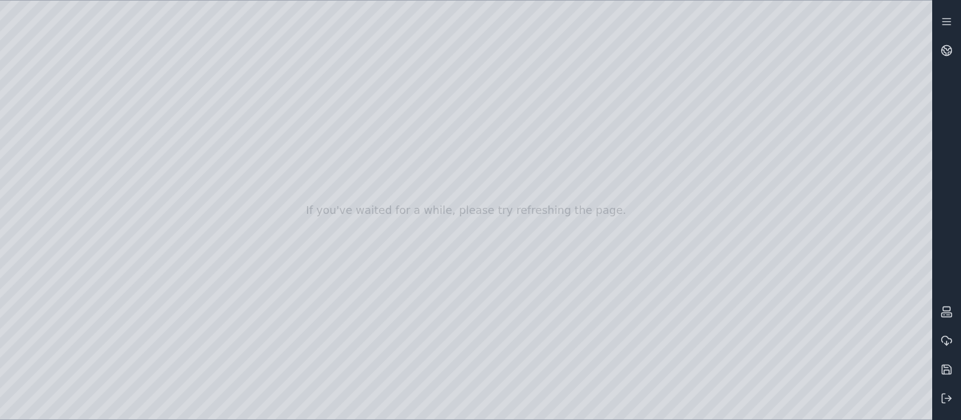
drag, startPoint x: 567, startPoint y: 246, endPoint x: 624, endPoint y: 254, distance: 57.7
click at [472, 215] on div at bounding box center [466, 210] width 932 height 419
click at [658, 335] on div at bounding box center [466, 210] width 932 height 419
click at [519, 222] on div at bounding box center [466, 210] width 932 height 419
drag, startPoint x: 133, startPoint y: 59, endPoint x: 417, endPoint y: 255, distance: 345.3
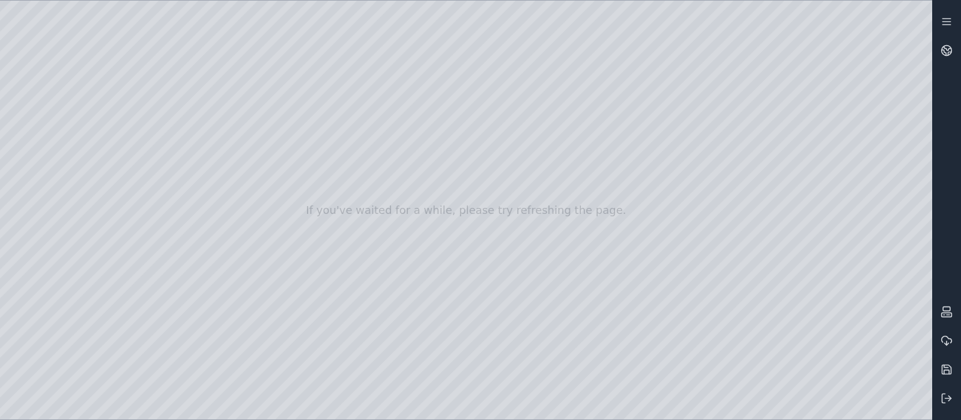
click at [417, 255] on div at bounding box center [466, 210] width 932 height 419
click at [402, 186] on div at bounding box center [466, 210] width 932 height 419
click at [410, 205] on div at bounding box center [466, 210] width 932 height 419
drag, startPoint x: 598, startPoint y: 225, endPoint x: 594, endPoint y: 234, distance: 10.5
click at [594, 234] on div at bounding box center [466, 210] width 932 height 419
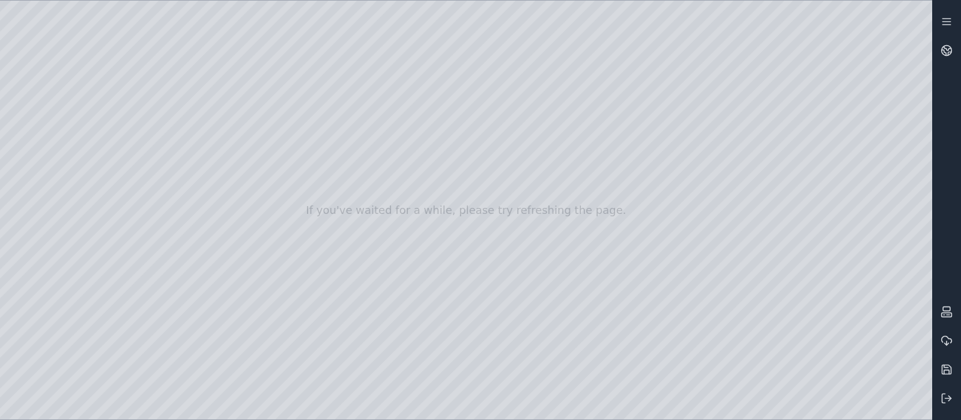
click at [498, 112] on div at bounding box center [466, 210] width 932 height 419
drag, startPoint x: 547, startPoint y: 184, endPoint x: 456, endPoint y: 179, distance: 90.8
click at [674, 335] on div at bounding box center [466, 210] width 932 height 419
drag, startPoint x: 566, startPoint y: 277, endPoint x: 589, endPoint y: 289, distance: 25.8
click at [425, 150] on div at bounding box center [466, 210] width 932 height 419
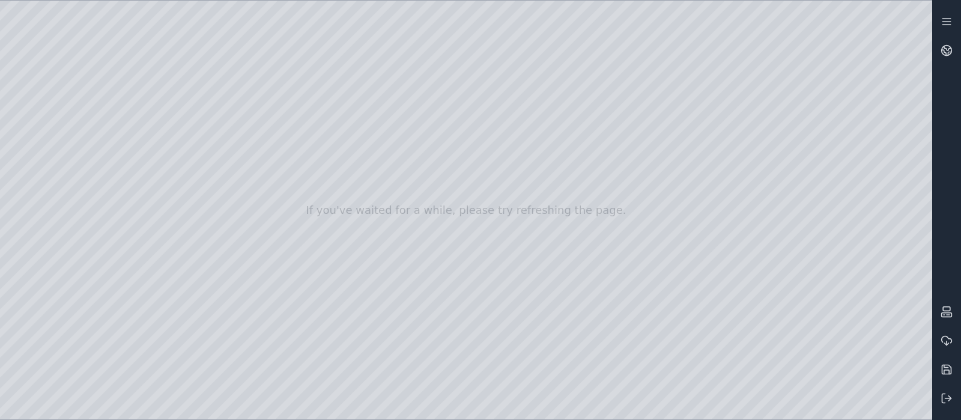
click at [768, 94] on div at bounding box center [466, 210] width 932 height 419
click at [454, 135] on div at bounding box center [466, 210] width 932 height 419
click at [474, 106] on div at bounding box center [466, 210] width 932 height 419
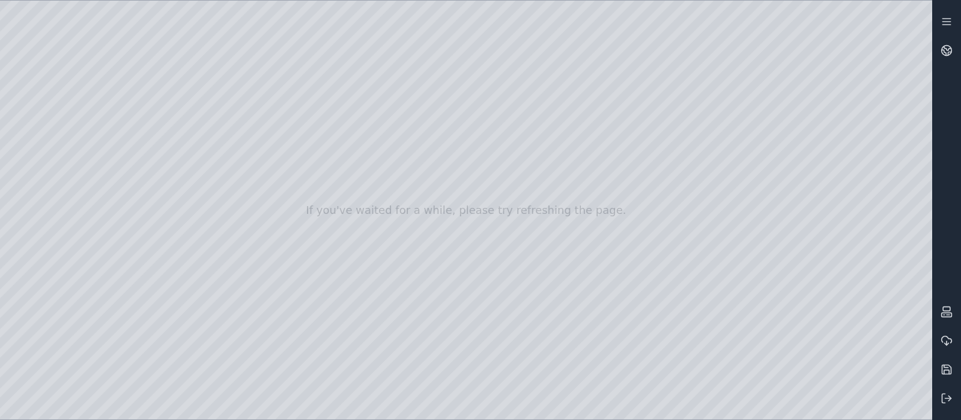
click at [474, 106] on div at bounding box center [466, 210] width 932 height 419
drag, startPoint x: 562, startPoint y: 173, endPoint x: 575, endPoint y: 184, distance: 17.5
click at [768, 289] on div at bounding box center [466, 210] width 932 height 419
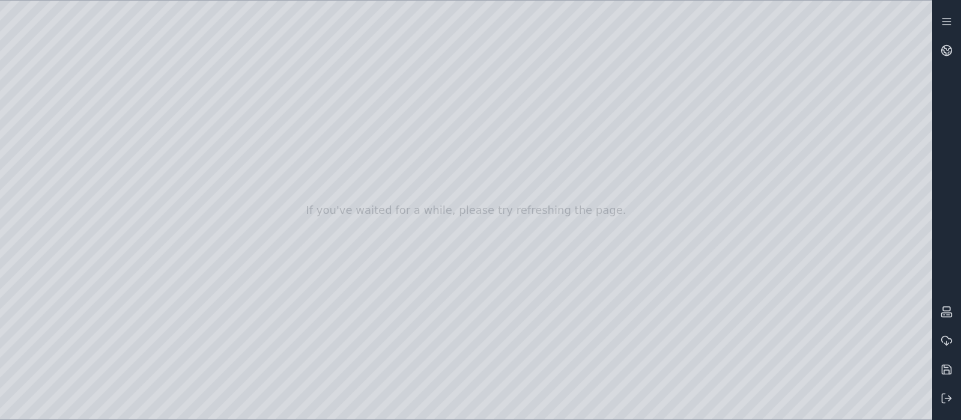
click at [768, 289] on div at bounding box center [466, 210] width 932 height 419
click at [47, 109] on div at bounding box center [466, 210] width 932 height 419
drag, startPoint x: 171, startPoint y: 61, endPoint x: 441, endPoint y: 210, distance: 308.3
click at [441, 210] on div at bounding box center [466, 210] width 932 height 419
click at [768, 286] on div at bounding box center [466, 210] width 932 height 419
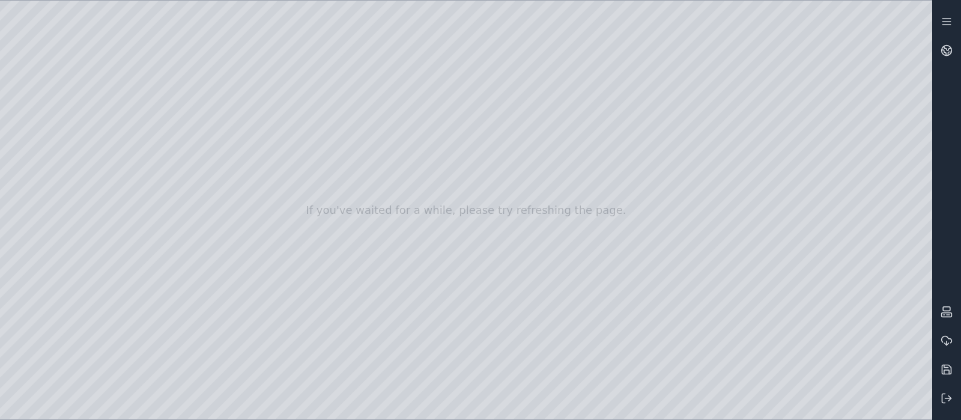
click at [768, 289] on div at bounding box center [466, 210] width 932 height 419
click at [469, 335] on div at bounding box center [466, 210] width 932 height 419
drag, startPoint x: 443, startPoint y: 229, endPoint x: 392, endPoint y: 171, distance: 77.1
click at [389, 226] on div at bounding box center [466, 210] width 932 height 419
drag, startPoint x: 601, startPoint y: 180, endPoint x: 681, endPoint y: 244, distance: 103.0
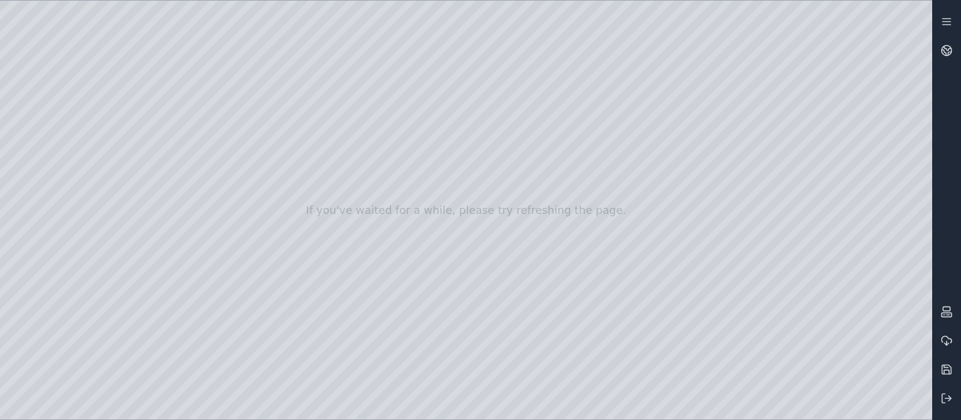
click at [664, 335] on div at bounding box center [466, 210] width 932 height 419
drag, startPoint x: 451, startPoint y: 217, endPoint x: 601, endPoint y: 217, distance: 149.5
click at [601, 217] on div at bounding box center [466, 210] width 932 height 419
drag, startPoint x: 605, startPoint y: 208, endPoint x: 601, endPoint y: 200, distance: 9.1
click at [601, 200] on div at bounding box center [466, 210] width 932 height 419
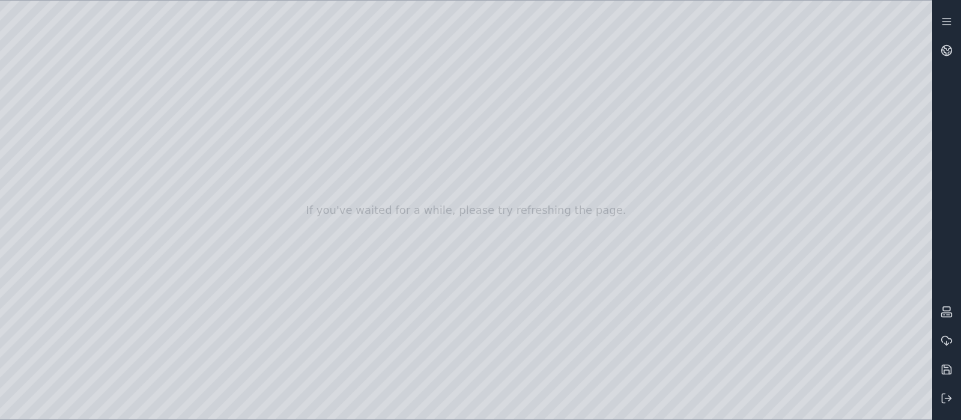
click at [565, 129] on div at bounding box center [466, 210] width 932 height 419
drag, startPoint x: 631, startPoint y: 235, endPoint x: 577, endPoint y: 231, distance: 53.6
click at [528, 210] on div at bounding box center [466, 210] width 932 height 419
click at [659, 335] on div at bounding box center [466, 210] width 932 height 419
click at [523, 107] on div at bounding box center [466, 210] width 932 height 419
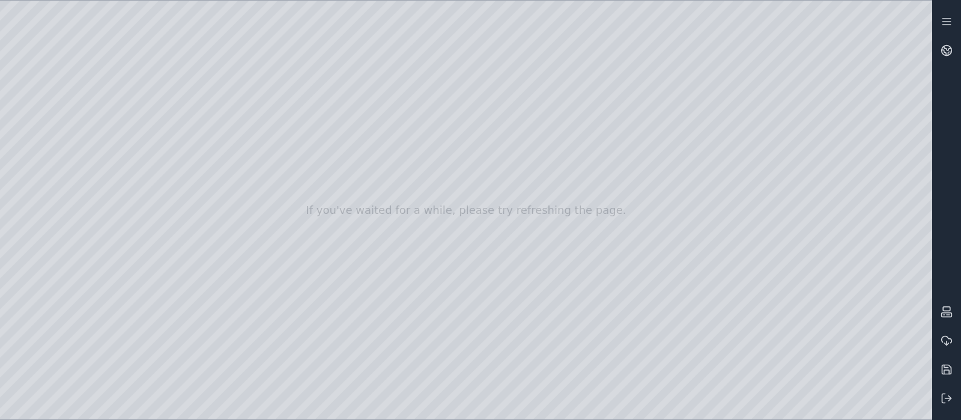
click at [84, 31] on div at bounding box center [466, 210] width 932 height 419
click at [82, 28] on div at bounding box center [466, 210] width 932 height 419
drag, startPoint x: 474, startPoint y: 214, endPoint x: 330, endPoint y: 208, distance: 144.3
click at [544, 69] on div at bounding box center [466, 210] width 932 height 419
click at [33, 154] on div at bounding box center [466, 210] width 932 height 419
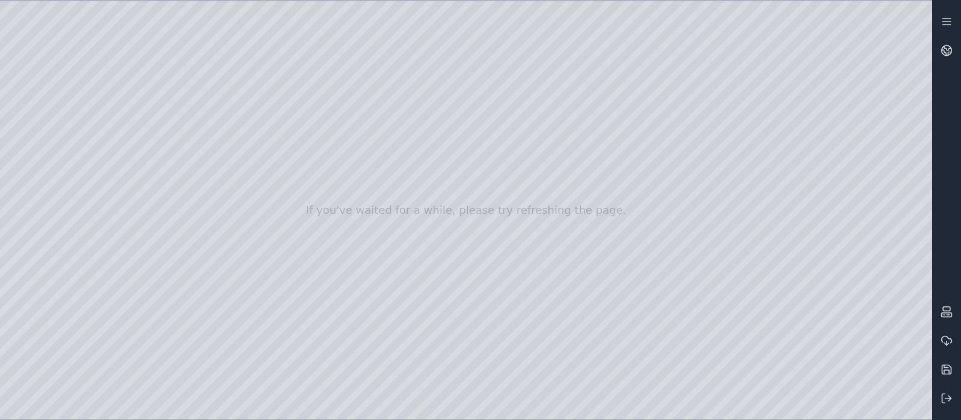
click at [39, 174] on div at bounding box center [466, 210] width 932 height 419
click at [129, 151] on div at bounding box center [466, 210] width 932 height 419
click at [126, 151] on div at bounding box center [466, 210] width 932 height 419
click at [768, 335] on div at bounding box center [466, 210] width 932 height 419
click at [153, 102] on div at bounding box center [466, 210] width 932 height 419
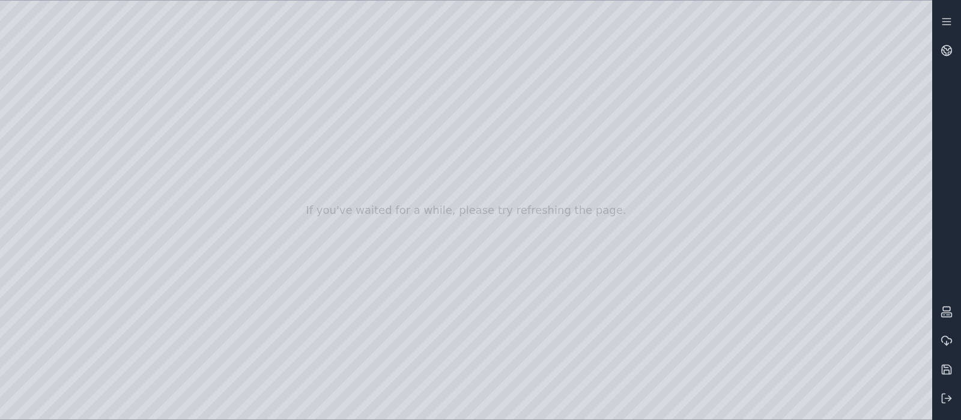
click at [151, 106] on div at bounding box center [466, 210] width 932 height 419
click at [126, 105] on div at bounding box center [466, 210] width 932 height 419
click at [126, 150] on div at bounding box center [466, 210] width 932 height 419
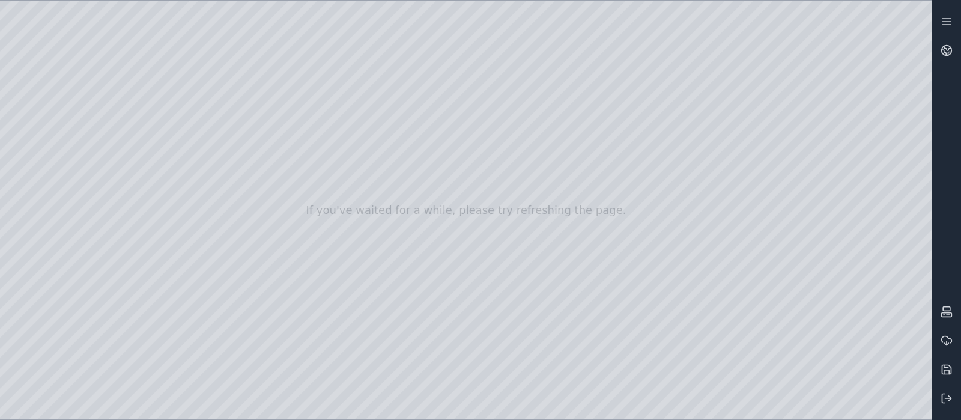
click at [126, 150] on div at bounding box center [466, 210] width 932 height 419
click at [160, 105] on div at bounding box center [466, 210] width 932 height 419
drag, startPoint x: 135, startPoint y: 128, endPoint x: 122, endPoint y: 130, distance: 13.4
click at [124, 130] on div at bounding box center [466, 210] width 932 height 419
click at [127, 133] on div at bounding box center [466, 210] width 932 height 419
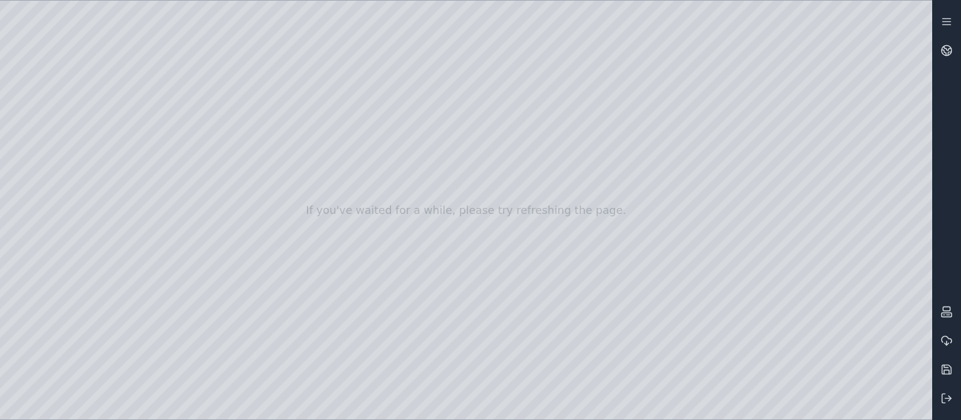
click at [125, 148] on div at bounding box center [466, 210] width 932 height 419
click at [127, 108] on div at bounding box center [466, 210] width 932 height 419
click at [515, 194] on div at bounding box center [466, 210] width 932 height 419
drag, startPoint x: 526, startPoint y: 198, endPoint x: 584, endPoint y: 232, distance: 67.4
drag, startPoint x: 575, startPoint y: 229, endPoint x: 559, endPoint y: 280, distance: 53.6
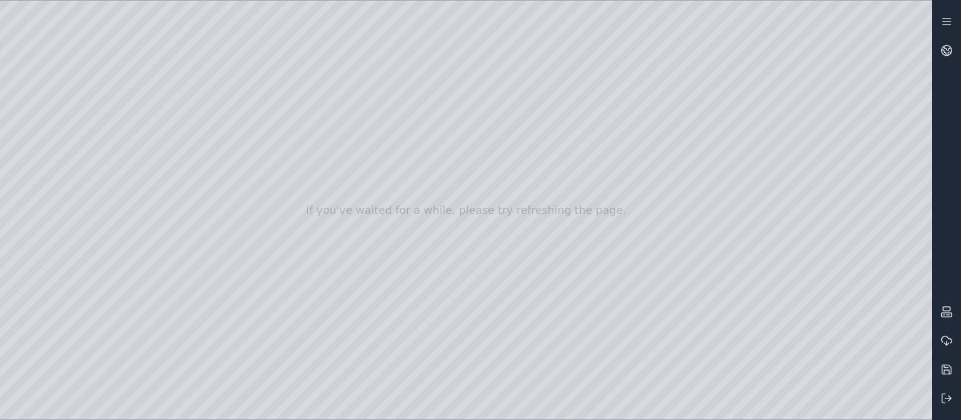
drag, startPoint x: 516, startPoint y: 207, endPoint x: 461, endPoint y: 234, distance: 61.0
drag, startPoint x: 448, startPoint y: 169, endPoint x: 456, endPoint y: 232, distance: 64.2
click at [768, 335] on div at bounding box center [466, 210] width 932 height 419
drag, startPoint x: 601, startPoint y: 226, endPoint x: 303, endPoint y: 323, distance: 312.6
drag, startPoint x: 303, startPoint y: 323, endPoint x: 392, endPoint y: 323, distance: 88.9
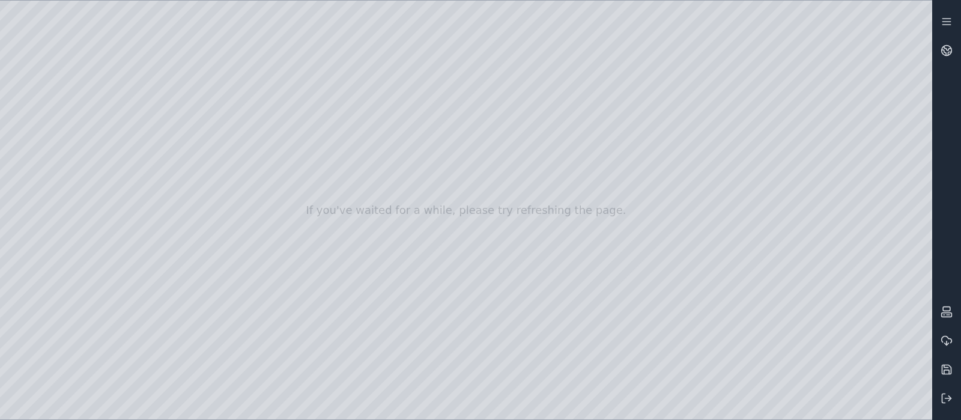
drag, startPoint x: 392, startPoint y: 323, endPoint x: 345, endPoint y: 313, distance: 48.5
drag, startPoint x: 439, startPoint y: 280, endPoint x: 482, endPoint y: 219, distance: 74.5
drag, startPoint x: 411, startPoint y: 243, endPoint x: 450, endPoint y: 253, distance: 40.3
click at [16, 123] on div at bounding box center [466, 210] width 932 height 419
click at [45, 141] on div at bounding box center [466, 210] width 932 height 419
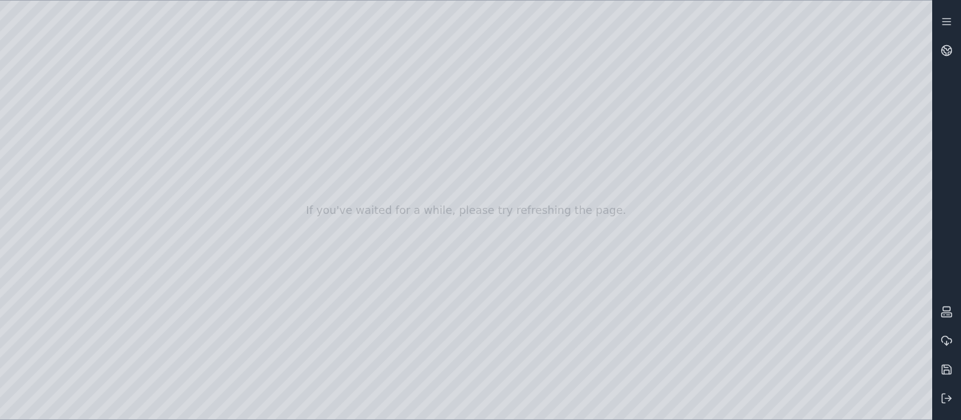
click at [112, 335] on div at bounding box center [466, 210] width 932 height 419
click at [111, 335] on div at bounding box center [466, 210] width 932 height 419
click at [183, 180] on div at bounding box center [466, 210] width 932 height 419
click at [183, 177] on div at bounding box center [466, 210] width 932 height 419
click at [179, 335] on div at bounding box center [466, 210] width 932 height 419
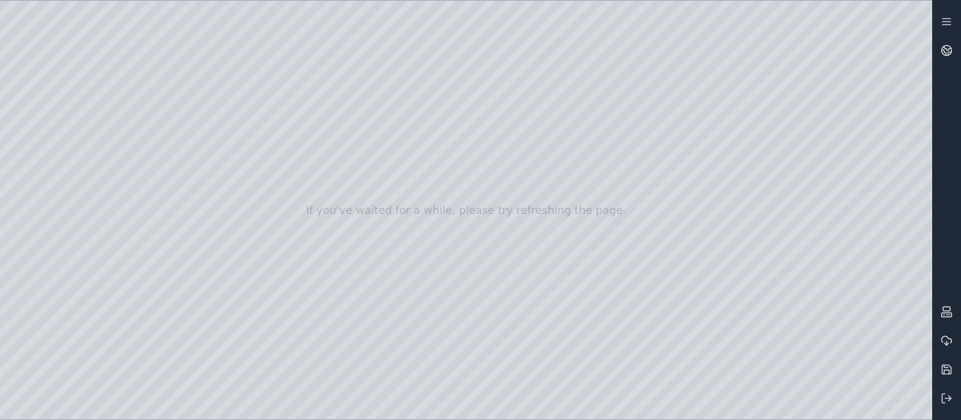
drag, startPoint x: 363, startPoint y: 293, endPoint x: 417, endPoint y: 303, distance: 55.5
click at [185, 177] on div at bounding box center [466, 210] width 932 height 419
drag, startPoint x: 459, startPoint y: 214, endPoint x: 444, endPoint y: 286, distance: 73.6
click at [184, 174] on div at bounding box center [466, 210] width 932 height 419
click at [46, 149] on div at bounding box center [466, 210] width 932 height 419
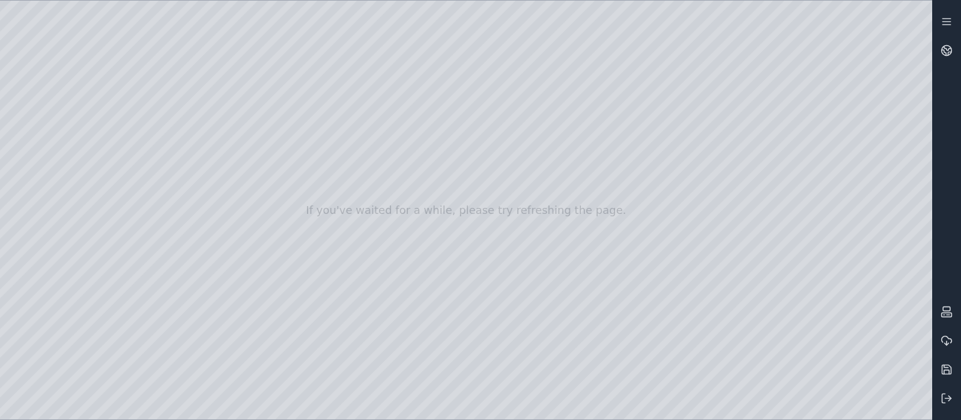
click at [47, 163] on div at bounding box center [466, 210] width 932 height 419
click at [44, 124] on div at bounding box center [466, 210] width 932 height 419
click at [49, 124] on div at bounding box center [466, 210] width 932 height 419
click at [50, 154] on div at bounding box center [466, 210] width 932 height 419
click at [47, 140] on div at bounding box center [466, 210] width 932 height 419
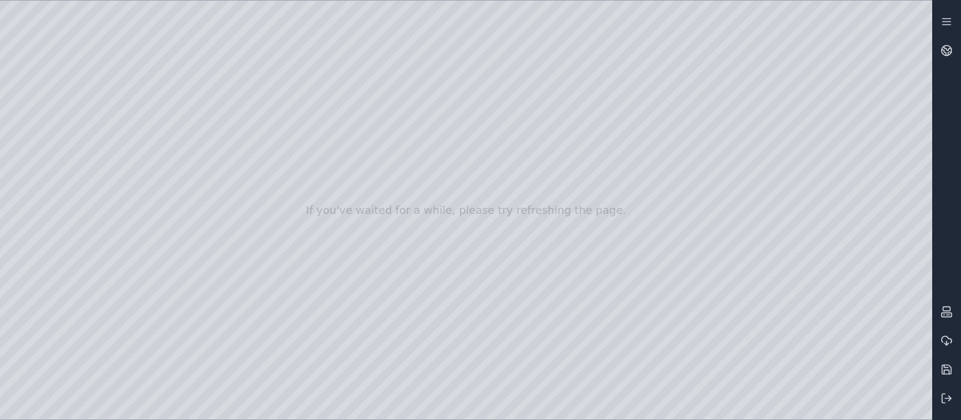
click at [181, 178] on div at bounding box center [466, 210] width 932 height 419
click at [183, 239] on div at bounding box center [466, 210] width 932 height 419
click at [183, 241] on div at bounding box center [466, 210] width 932 height 419
click at [180, 173] on div at bounding box center [466, 210] width 932 height 419
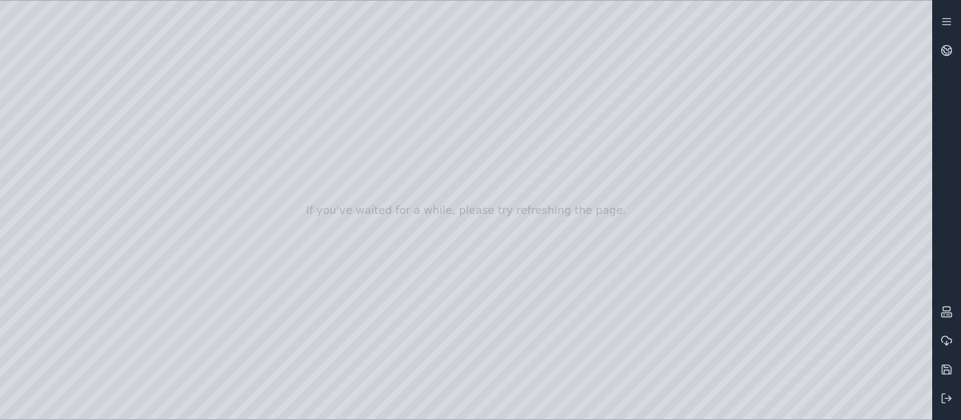
drag, startPoint x: 386, startPoint y: 199, endPoint x: 347, endPoint y: 154, distance: 59.6
drag, startPoint x: 608, startPoint y: 222, endPoint x: 629, endPoint y: 220, distance: 21.7
click at [46, 207] on div at bounding box center [466, 210] width 932 height 419
click at [44, 175] on div at bounding box center [466, 210] width 932 height 419
click at [129, 135] on div at bounding box center [466, 210] width 932 height 419
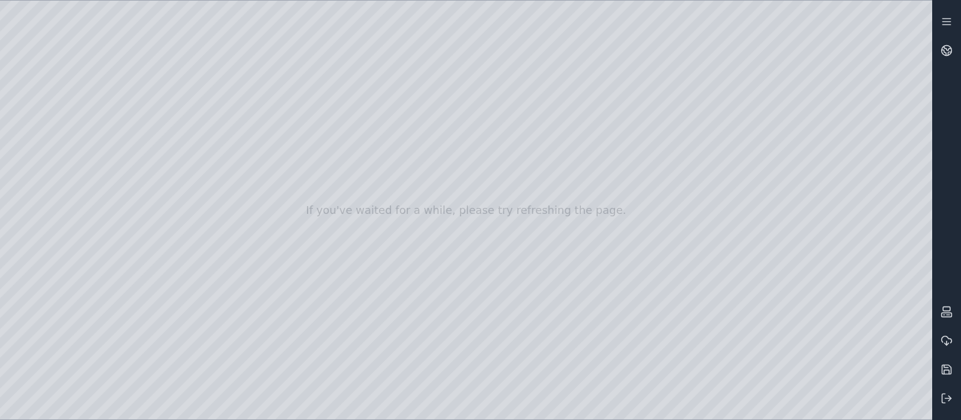
click at [768, 335] on div at bounding box center [466, 210] width 932 height 419
drag, startPoint x: 673, startPoint y: 375, endPoint x: 514, endPoint y: 395, distance: 160.4
drag, startPoint x: 521, startPoint y: 318, endPoint x: 366, endPoint y: 329, distance: 155.3
drag, startPoint x: 456, startPoint y: 333, endPoint x: 472, endPoint y: 342, distance: 18.0
drag, startPoint x: 462, startPoint y: 341, endPoint x: 472, endPoint y: 344, distance: 10.1
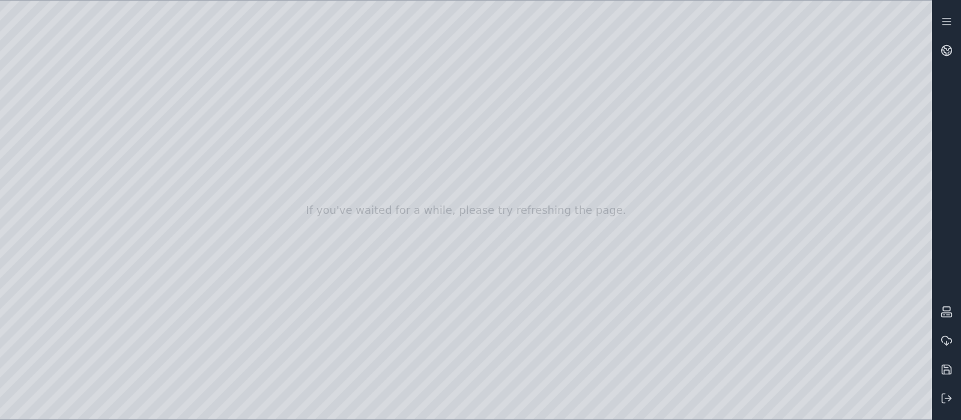
click at [48, 154] on div at bounding box center [466, 210] width 932 height 419
click at [48, 121] on div at bounding box center [466, 210] width 932 height 419
click at [45, 168] on div at bounding box center [466, 210] width 932 height 419
drag, startPoint x: 95, startPoint y: 283, endPoint x: 95, endPoint y: 301, distance: 17.4
click at [95, 301] on div at bounding box center [466, 210] width 932 height 419
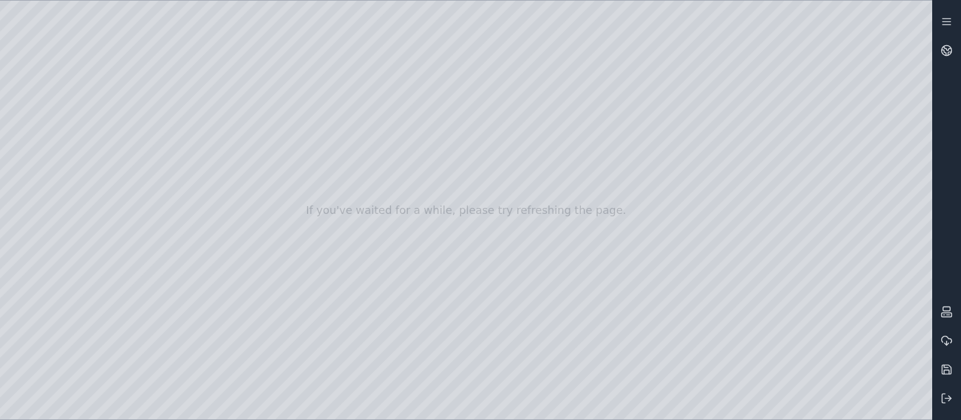
drag, startPoint x: 96, startPoint y: 305, endPoint x: 120, endPoint y: 308, distance: 23.6
click at [120, 308] on div at bounding box center [466, 210] width 932 height 419
drag, startPoint x: 95, startPoint y: 335, endPoint x: 137, endPoint y: 340, distance: 41.8
click at [137, 335] on div at bounding box center [466, 210] width 932 height 419
drag, startPoint x: 184, startPoint y: 384, endPoint x: 177, endPoint y: 375, distance: 11.7
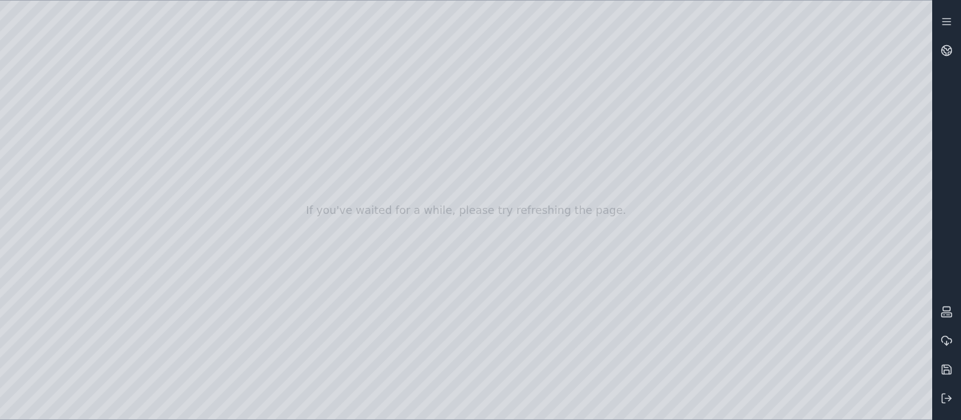
click at [177, 335] on div at bounding box center [466, 210] width 932 height 419
drag, startPoint x: 94, startPoint y: 274, endPoint x: 107, endPoint y: 277, distance: 12.8
click at [107, 277] on div at bounding box center [466, 210] width 932 height 419
drag, startPoint x: 95, startPoint y: 276, endPoint x: 132, endPoint y: 283, distance: 37.5
click at [129, 280] on div at bounding box center [466, 210] width 932 height 419
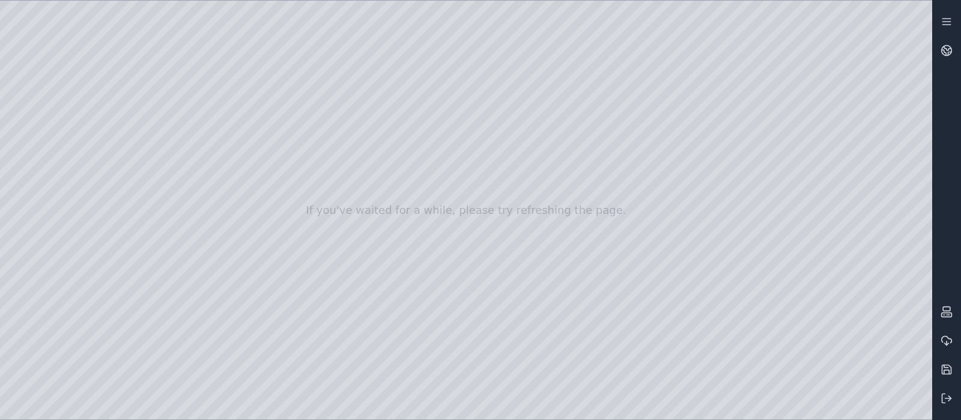
click at [176, 335] on div at bounding box center [466, 210] width 932 height 419
drag, startPoint x: 127, startPoint y: 277, endPoint x: 99, endPoint y: 279, distance: 27.7
click at [99, 279] on div at bounding box center [466, 210] width 932 height 419
click at [184, 335] on div at bounding box center [466, 210] width 932 height 419
drag, startPoint x: 98, startPoint y: 246, endPoint x: 114, endPoint y: 244, distance: 16.3
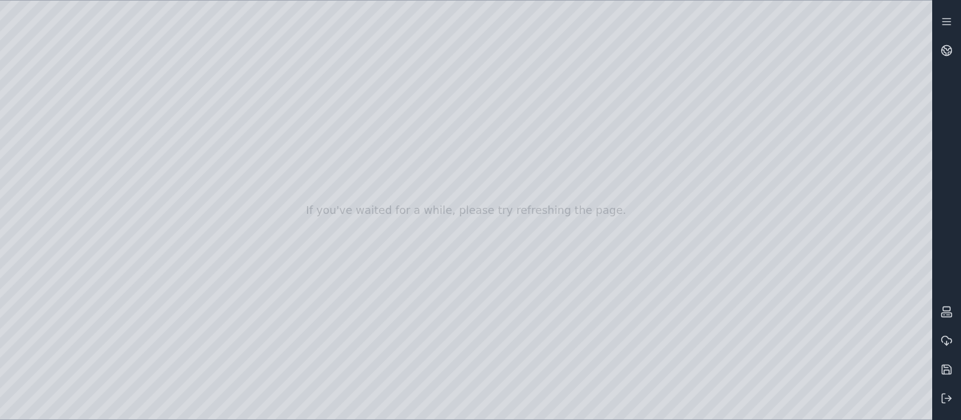
click at [114, 244] on div at bounding box center [466, 210] width 932 height 419
drag, startPoint x: 98, startPoint y: 244, endPoint x: 115, endPoint y: 243, distance: 17.4
click at [115, 243] on div at bounding box center [466, 210] width 932 height 419
click at [187, 335] on div at bounding box center [466, 210] width 932 height 419
drag, startPoint x: 117, startPoint y: 243, endPoint x: 164, endPoint y: 243, distance: 46.8
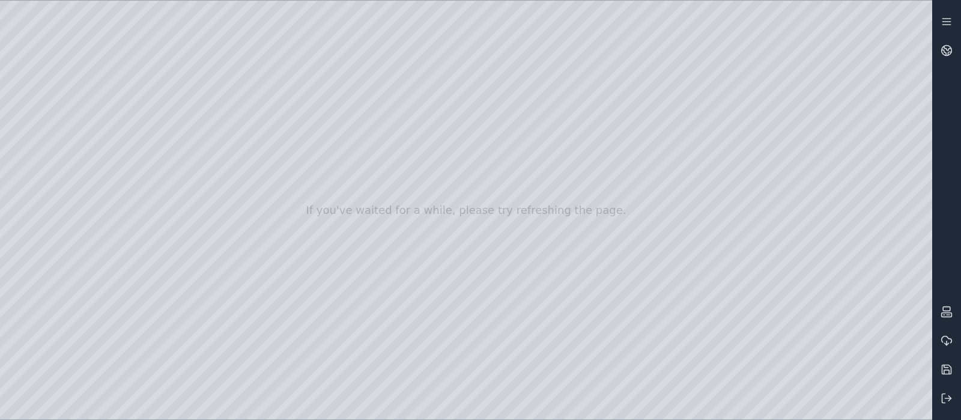
click at [164, 243] on div at bounding box center [466, 210] width 932 height 419
click at [182, 335] on div at bounding box center [466, 210] width 932 height 419
click at [80, 28] on div at bounding box center [466, 210] width 932 height 419
click at [42, 203] on div at bounding box center [466, 210] width 932 height 419
click at [48, 172] on div at bounding box center [466, 210] width 932 height 419
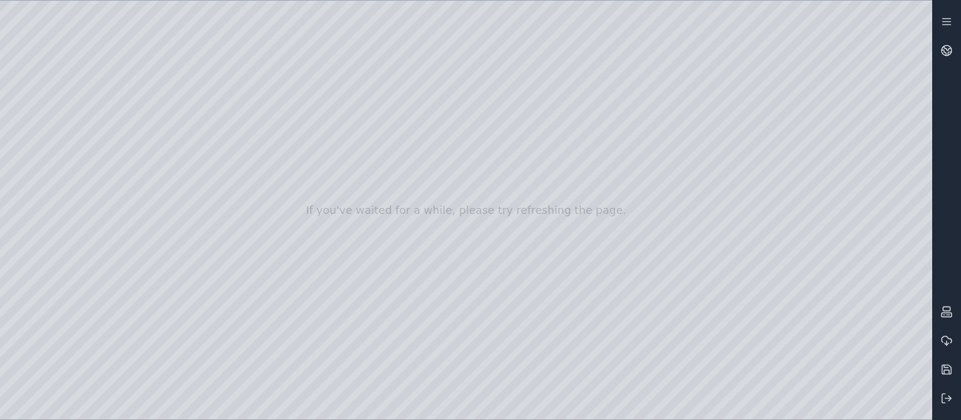
click at [126, 153] on div at bounding box center [466, 210] width 932 height 419
click at [768, 335] on div at bounding box center [466, 210] width 932 height 419
drag, startPoint x: 586, startPoint y: 219, endPoint x: 382, endPoint y: 292, distance: 217.1
click at [768, 335] on icon at bounding box center [943, 398] width 3 height 9
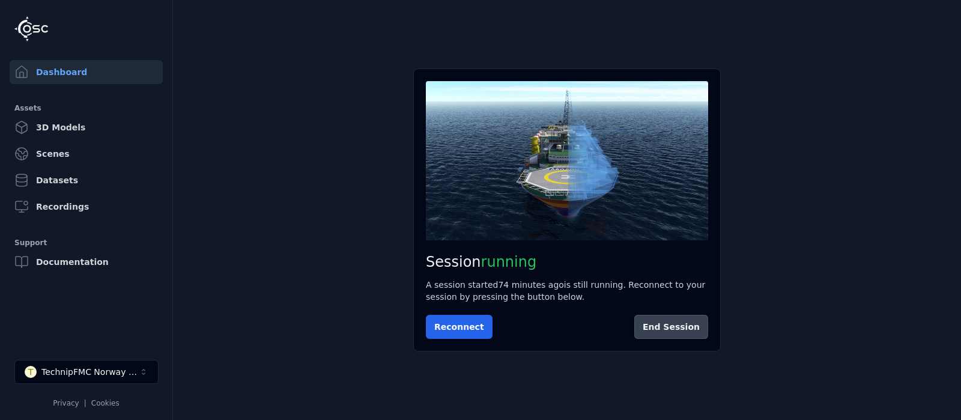
click at [677, 329] on button "End Session" at bounding box center [671, 327] width 74 height 24
